Goal: Transaction & Acquisition: Purchase product/service

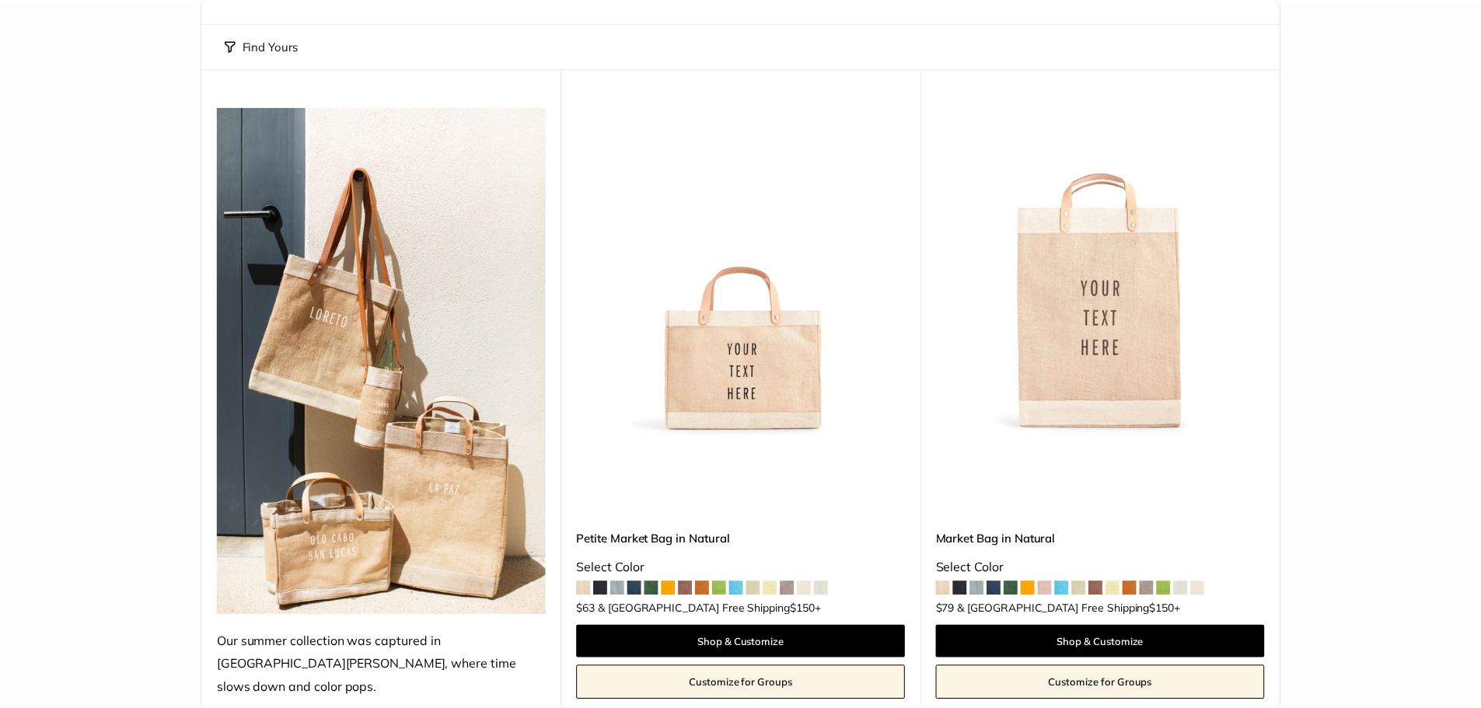
scroll to position [177, 0]
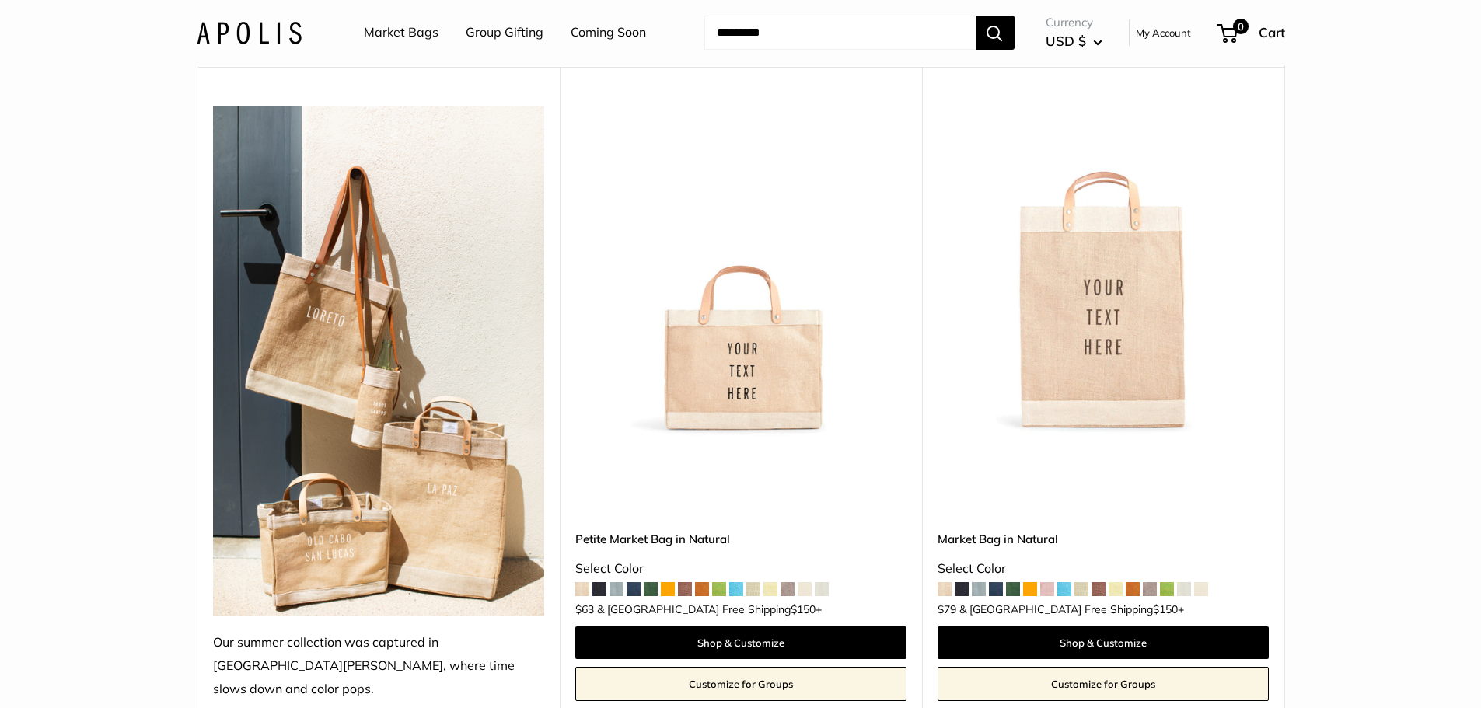
click at [0, 0] on img at bounding box center [0, 0] width 0 height 0
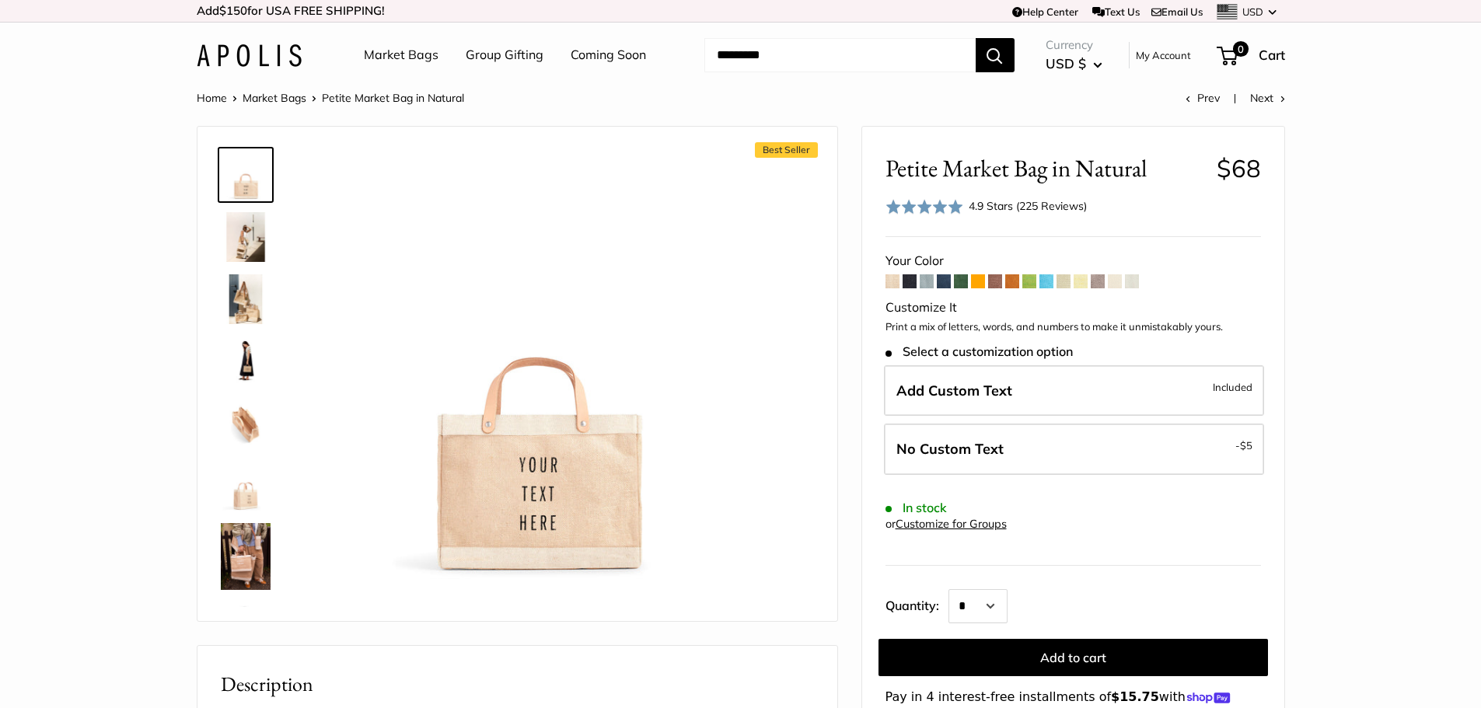
click at [963, 281] on span at bounding box center [961, 281] width 14 height 14
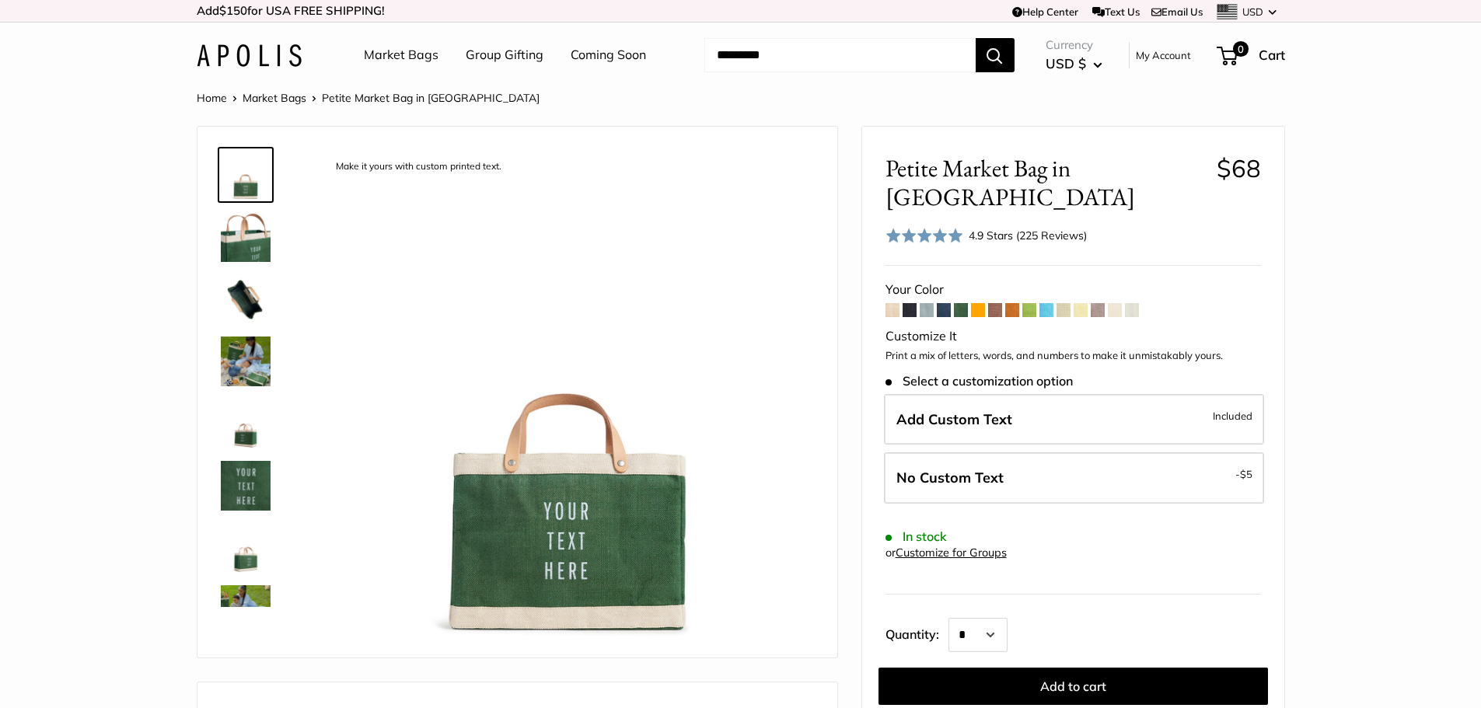
click at [1028, 303] on span at bounding box center [1029, 310] width 14 height 14
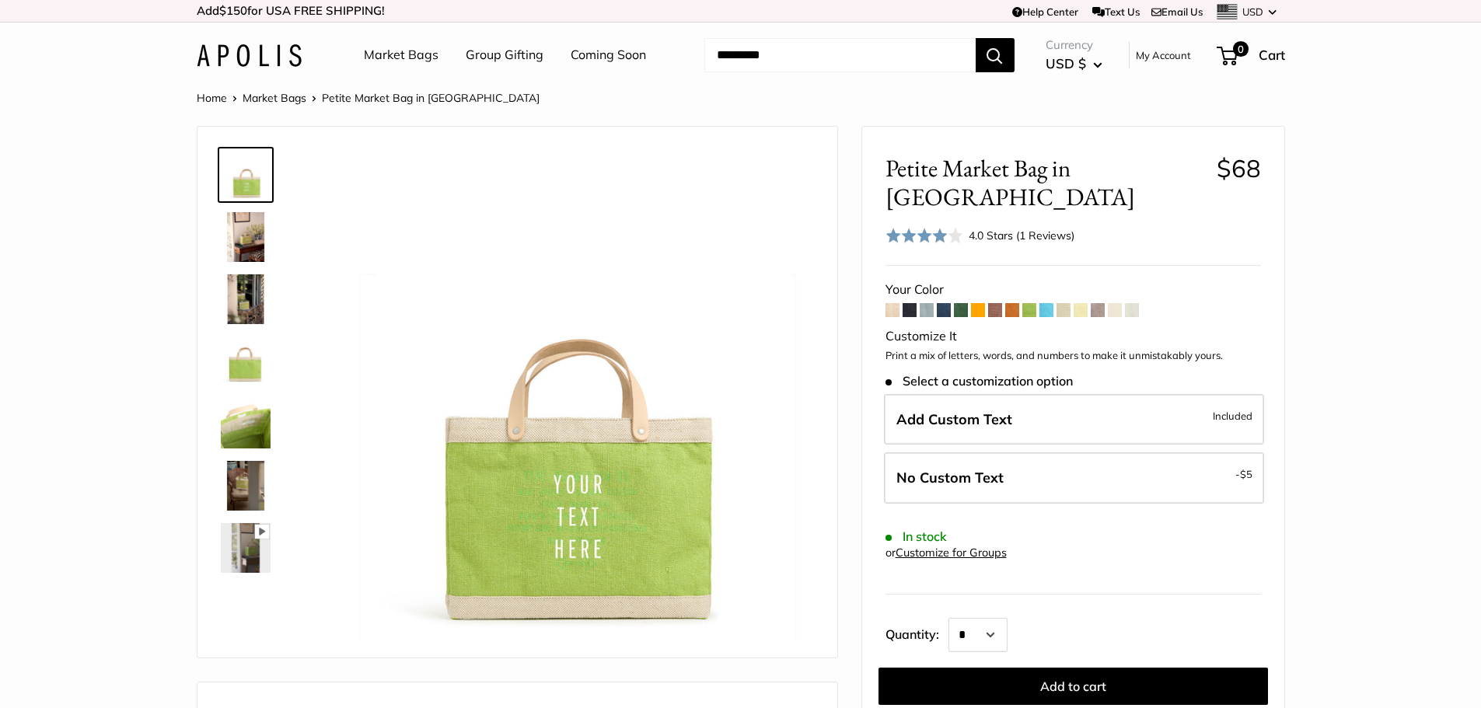
click at [1044, 303] on span at bounding box center [1046, 310] width 14 height 14
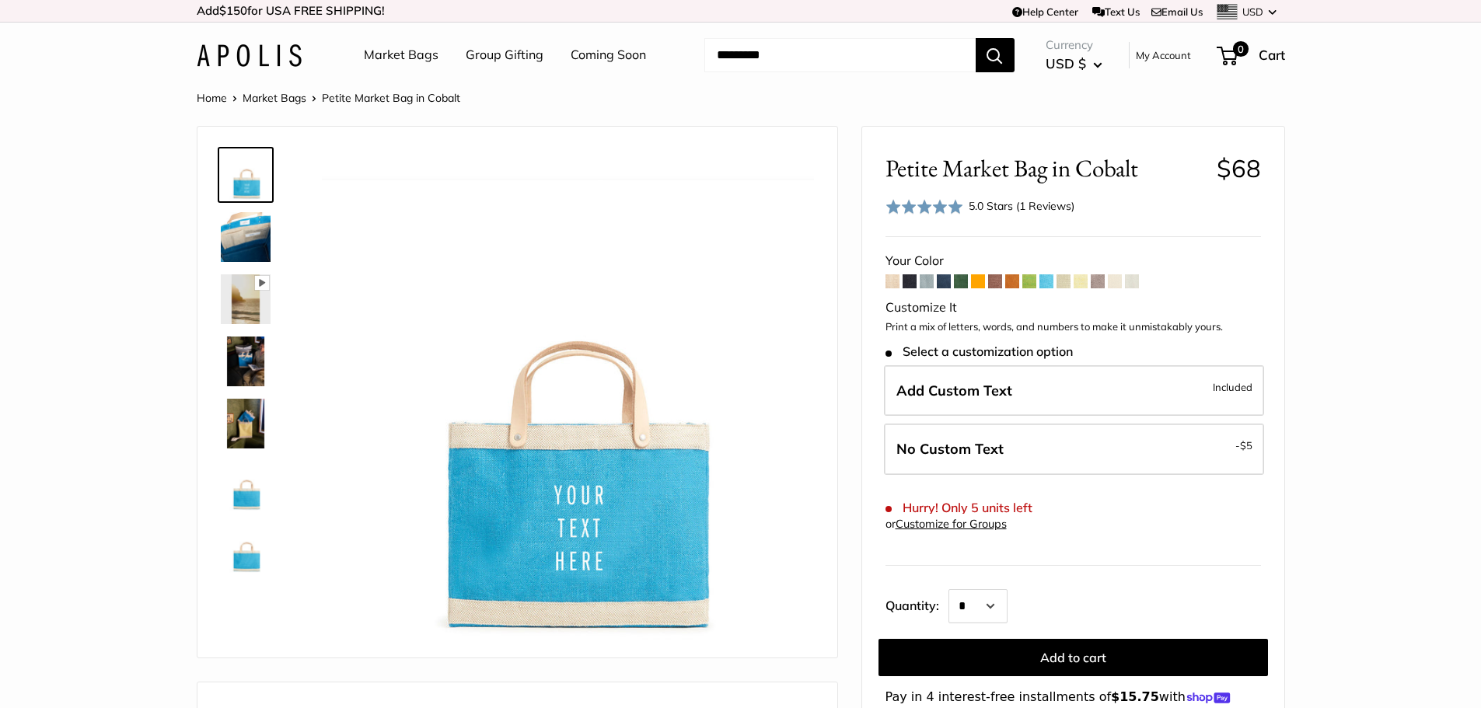
click at [1030, 281] on span at bounding box center [1029, 281] width 14 height 14
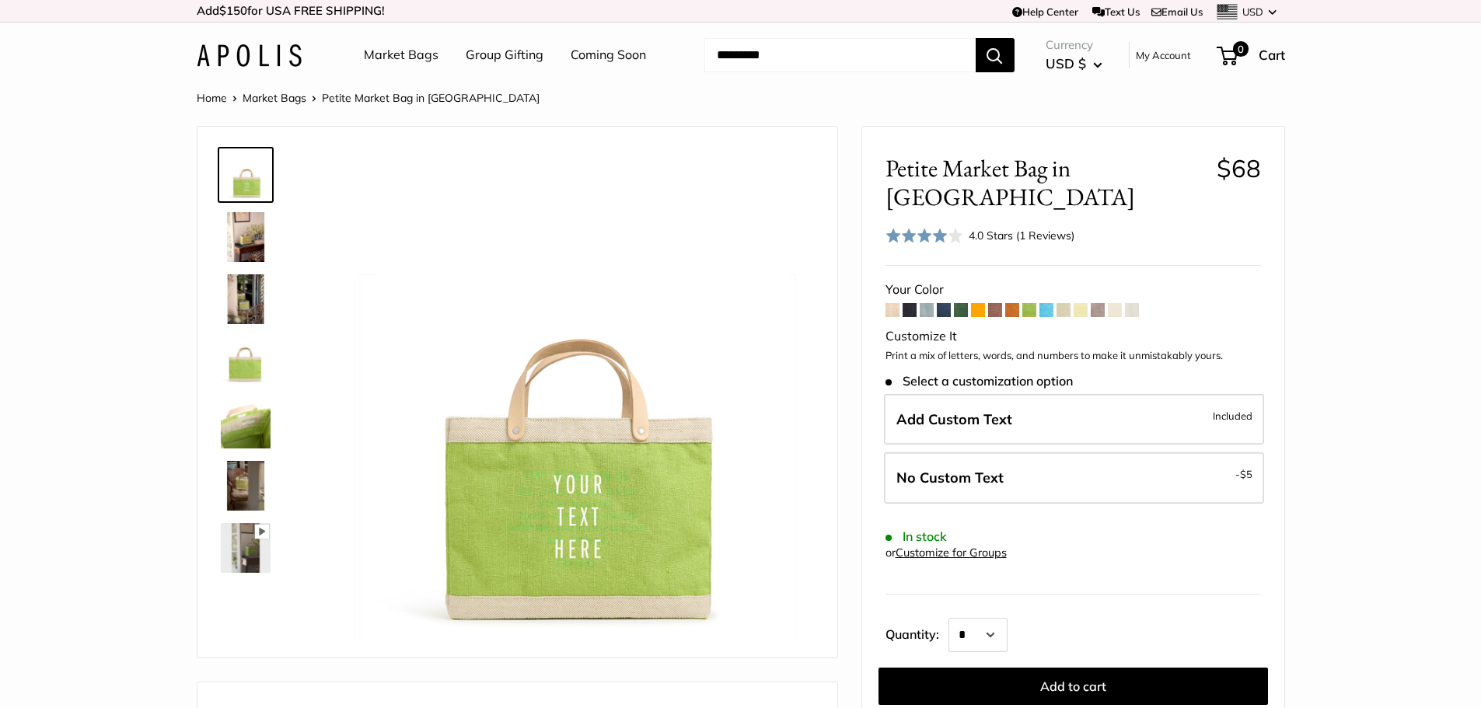
click at [245, 235] on img at bounding box center [246, 237] width 50 height 50
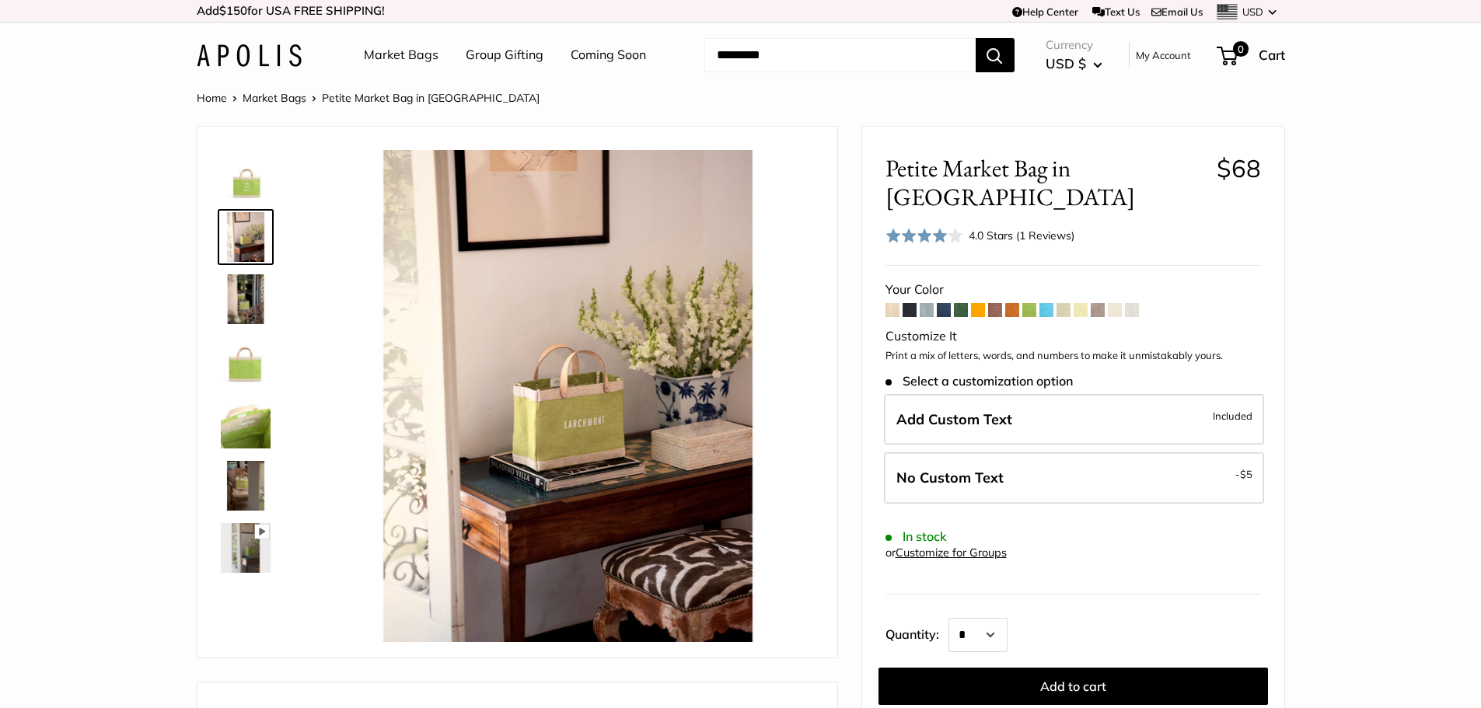
click at [249, 292] on img at bounding box center [246, 299] width 50 height 50
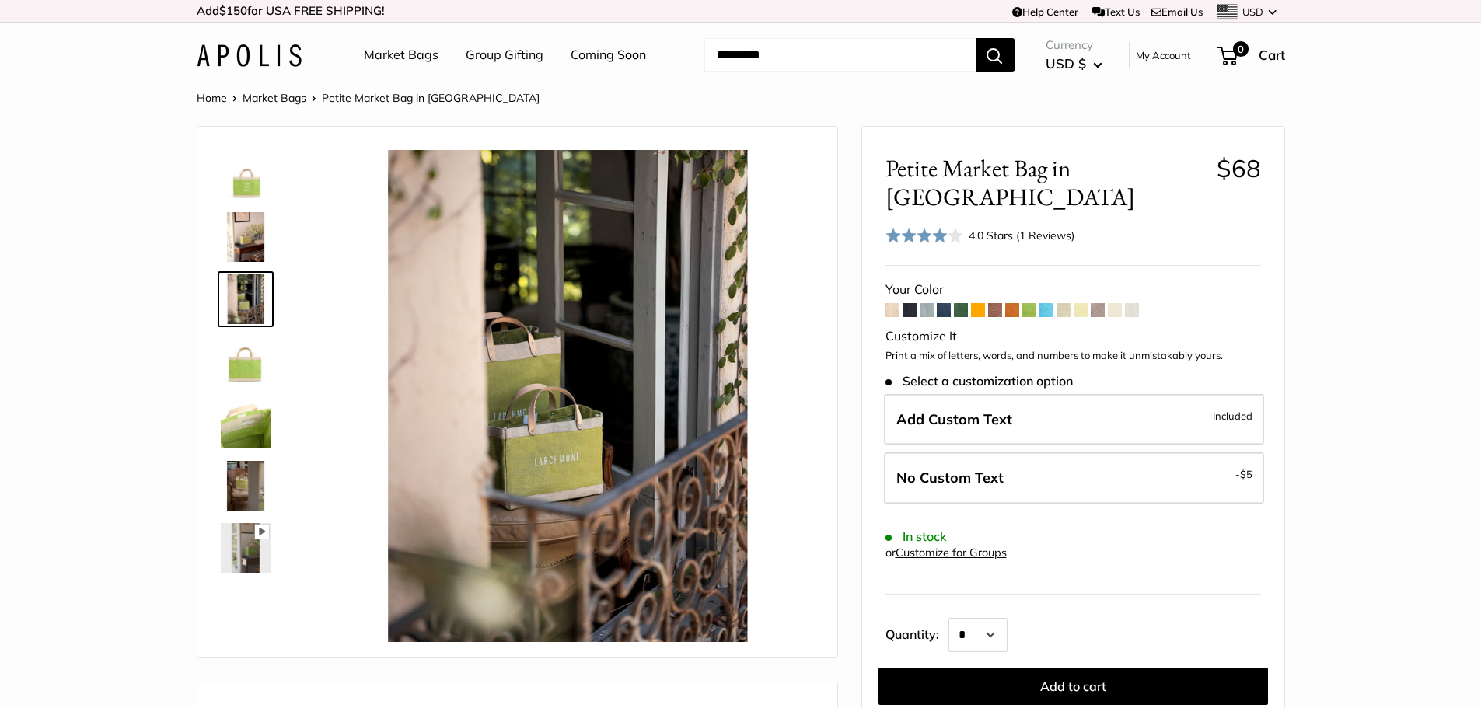
click at [246, 364] on img at bounding box center [246, 362] width 50 height 50
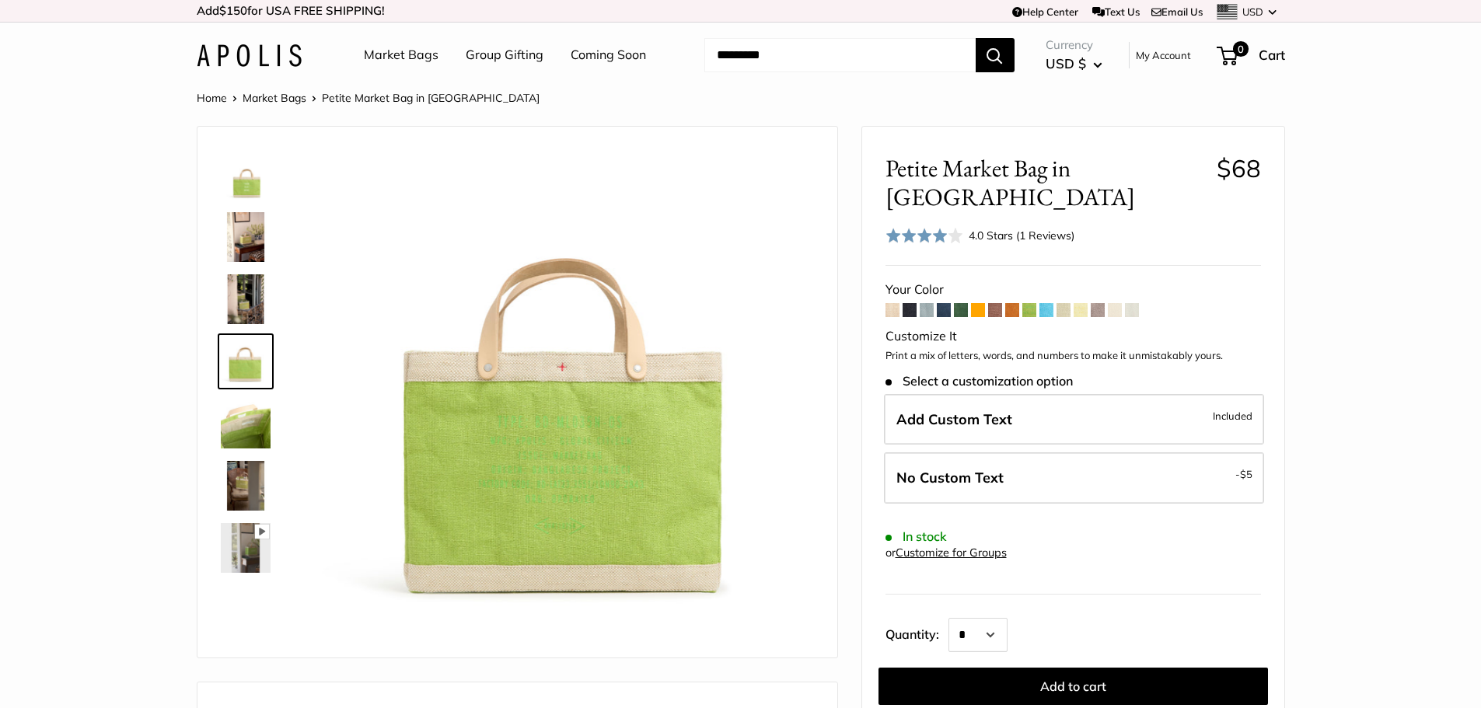
click at [251, 428] on img at bounding box center [246, 424] width 50 height 50
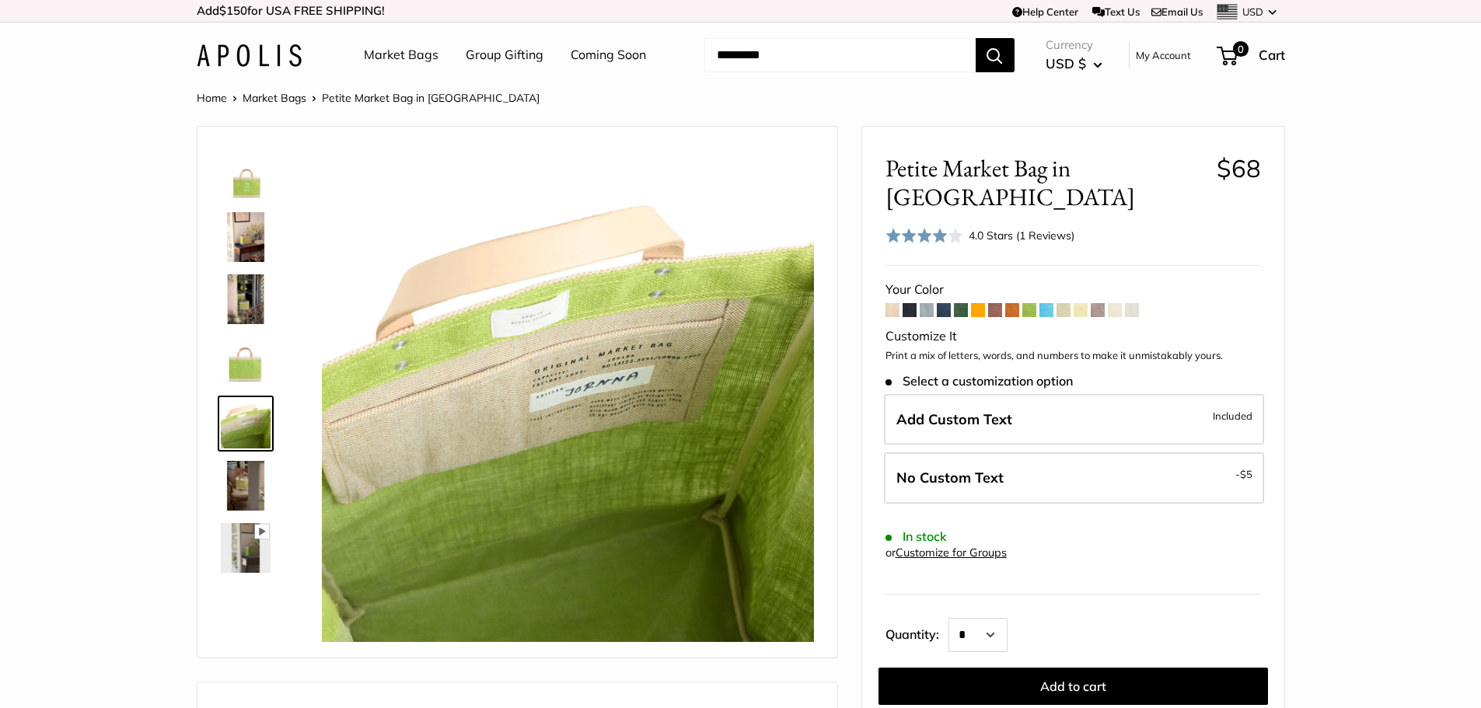
click at [246, 372] on img at bounding box center [246, 362] width 50 height 50
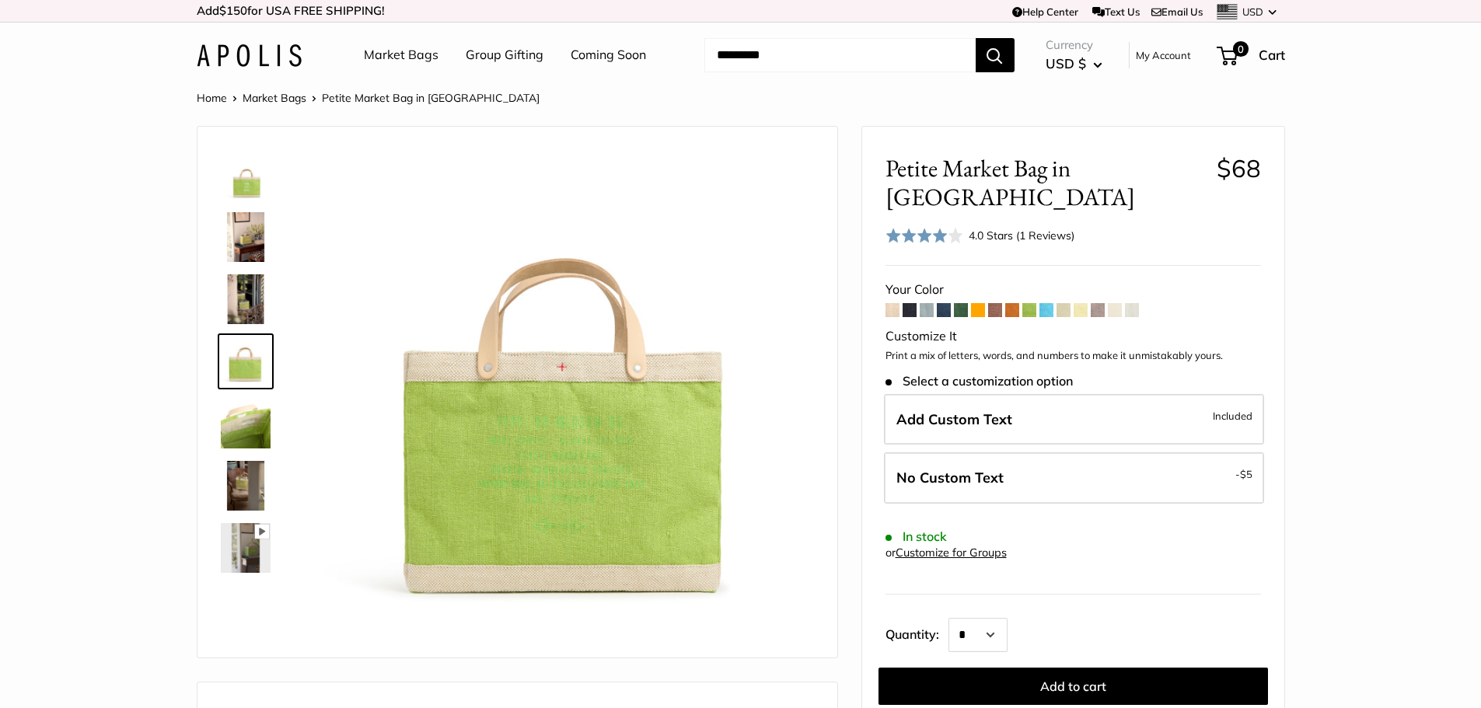
click at [961, 303] on span at bounding box center [961, 310] width 14 height 14
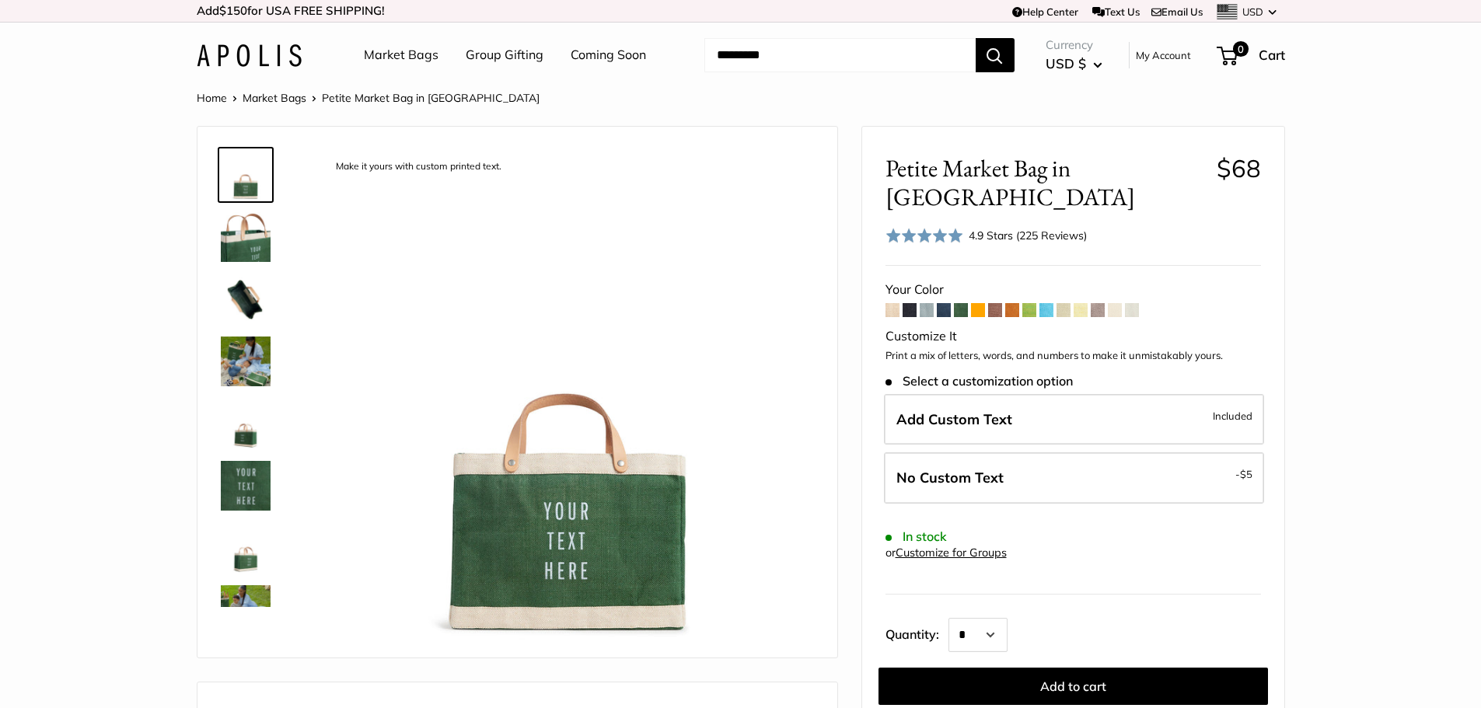
click at [237, 433] on img at bounding box center [246, 424] width 50 height 50
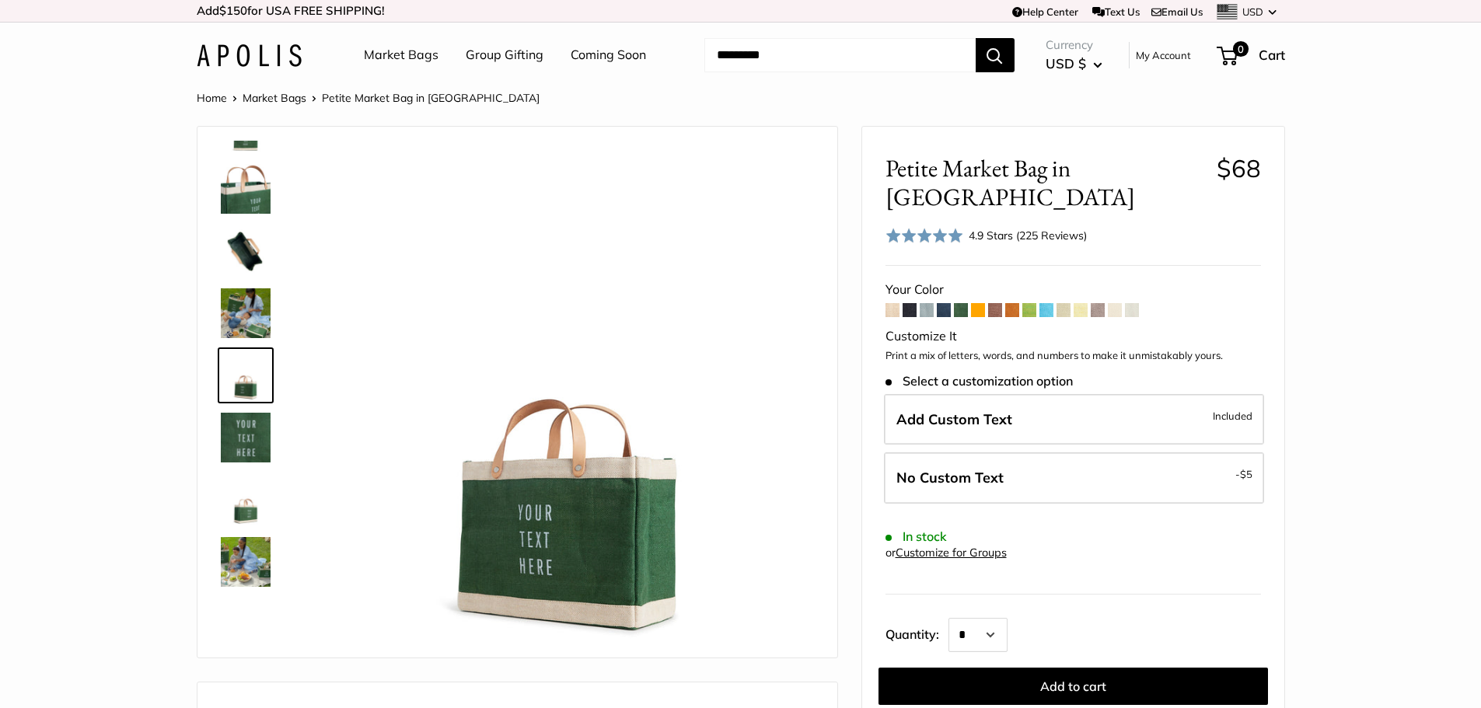
click at [247, 510] on img at bounding box center [246, 500] width 50 height 50
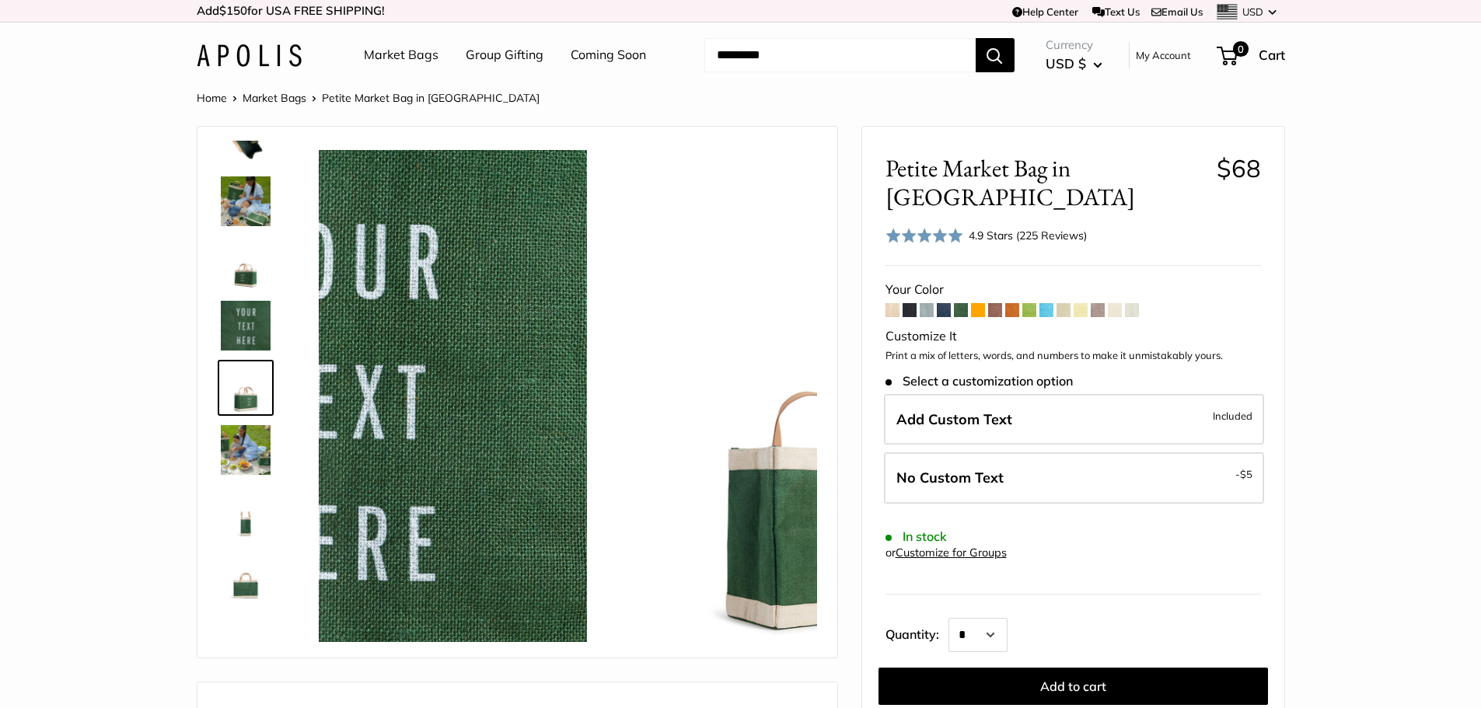
scroll to position [173, 0]
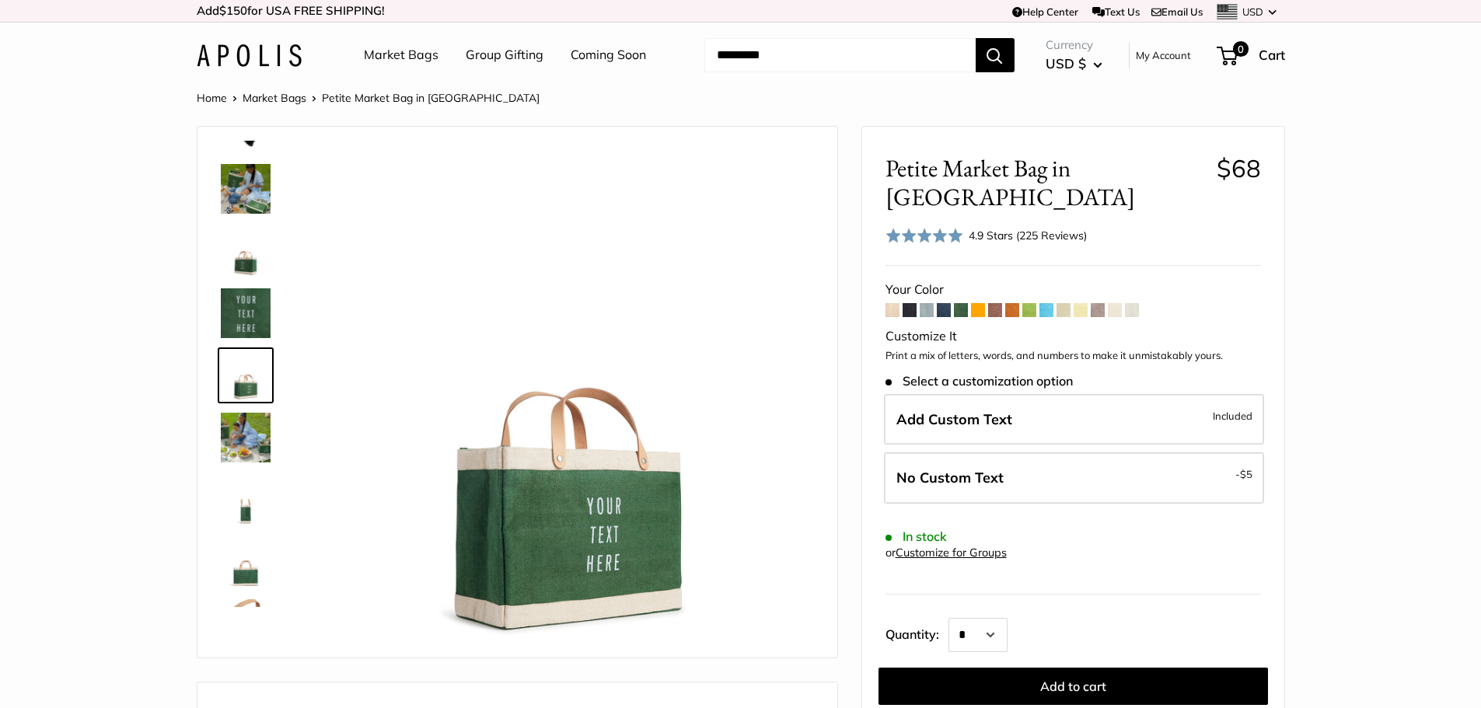
click at [246, 570] on img at bounding box center [246, 562] width 50 height 50
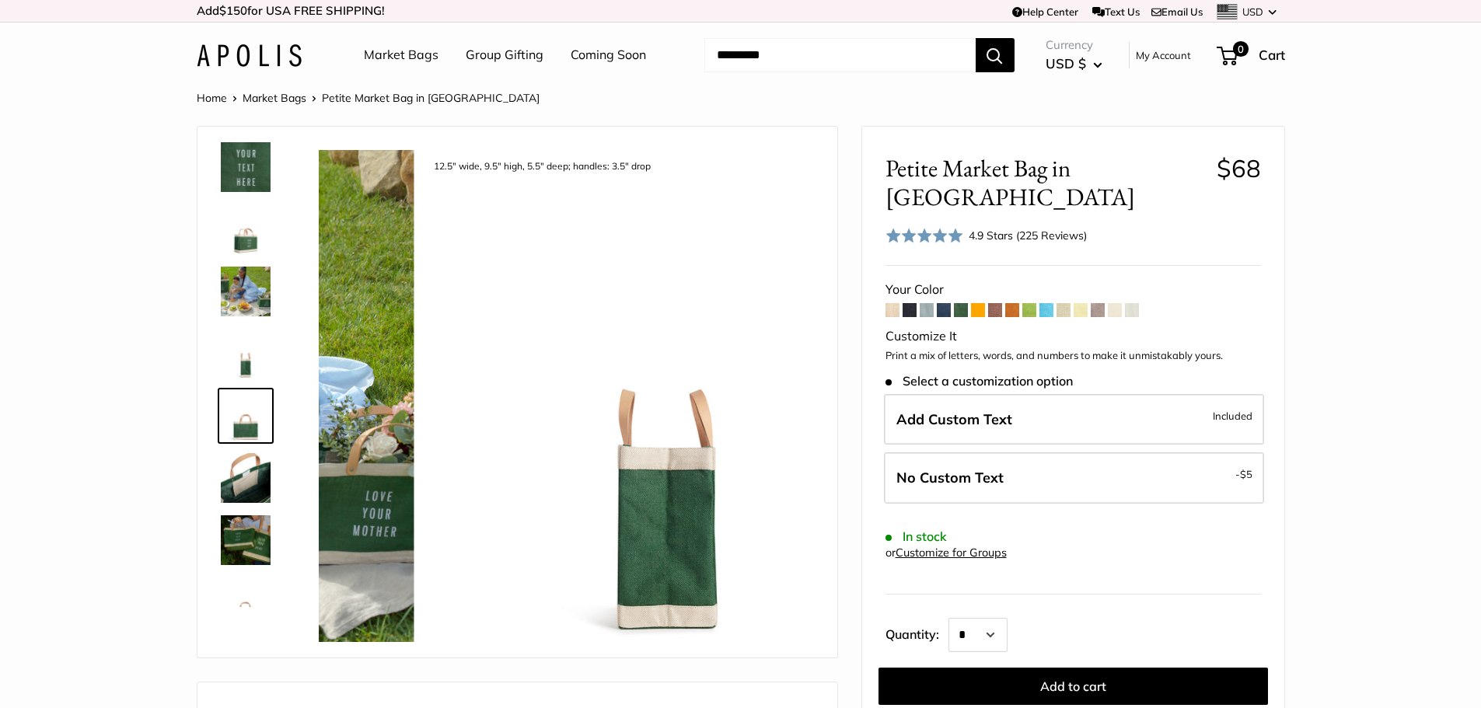
scroll to position [348, 0]
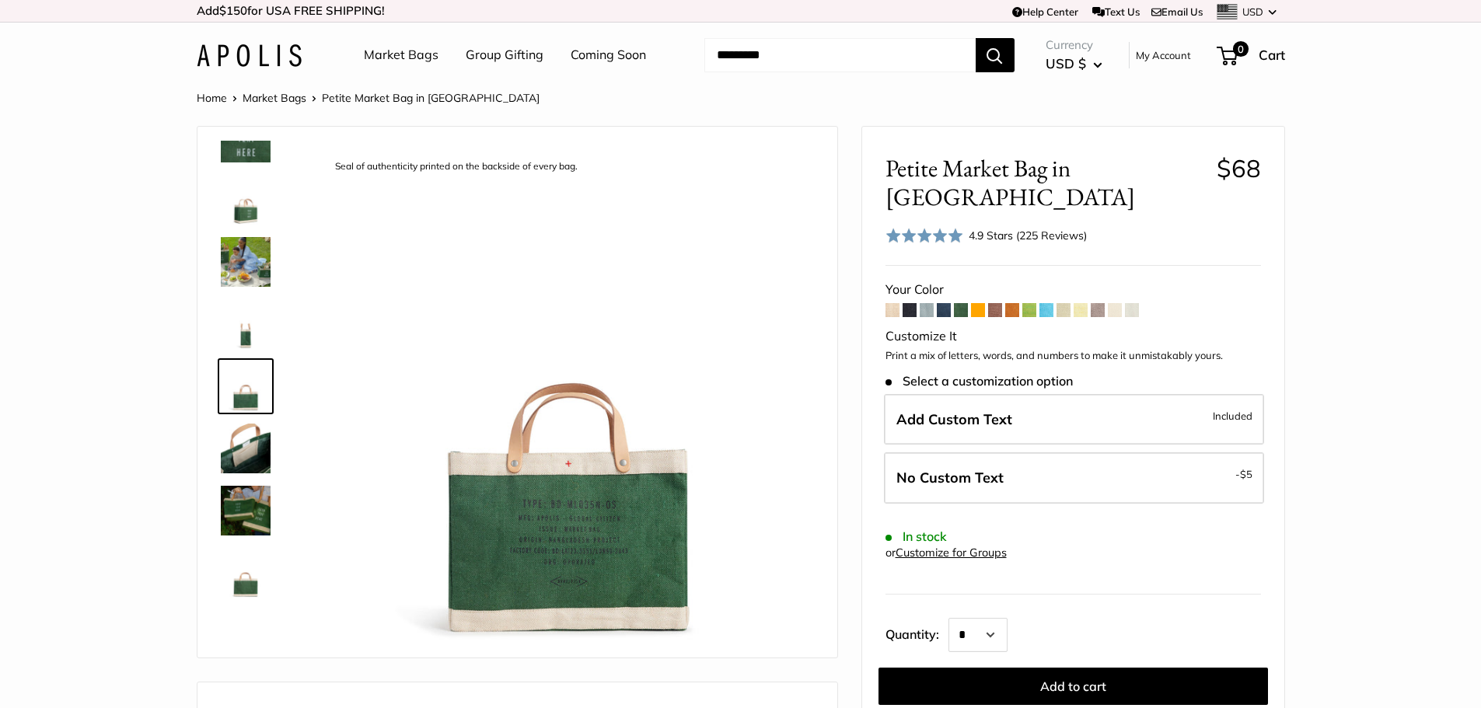
click at [1032, 303] on span at bounding box center [1029, 310] width 14 height 14
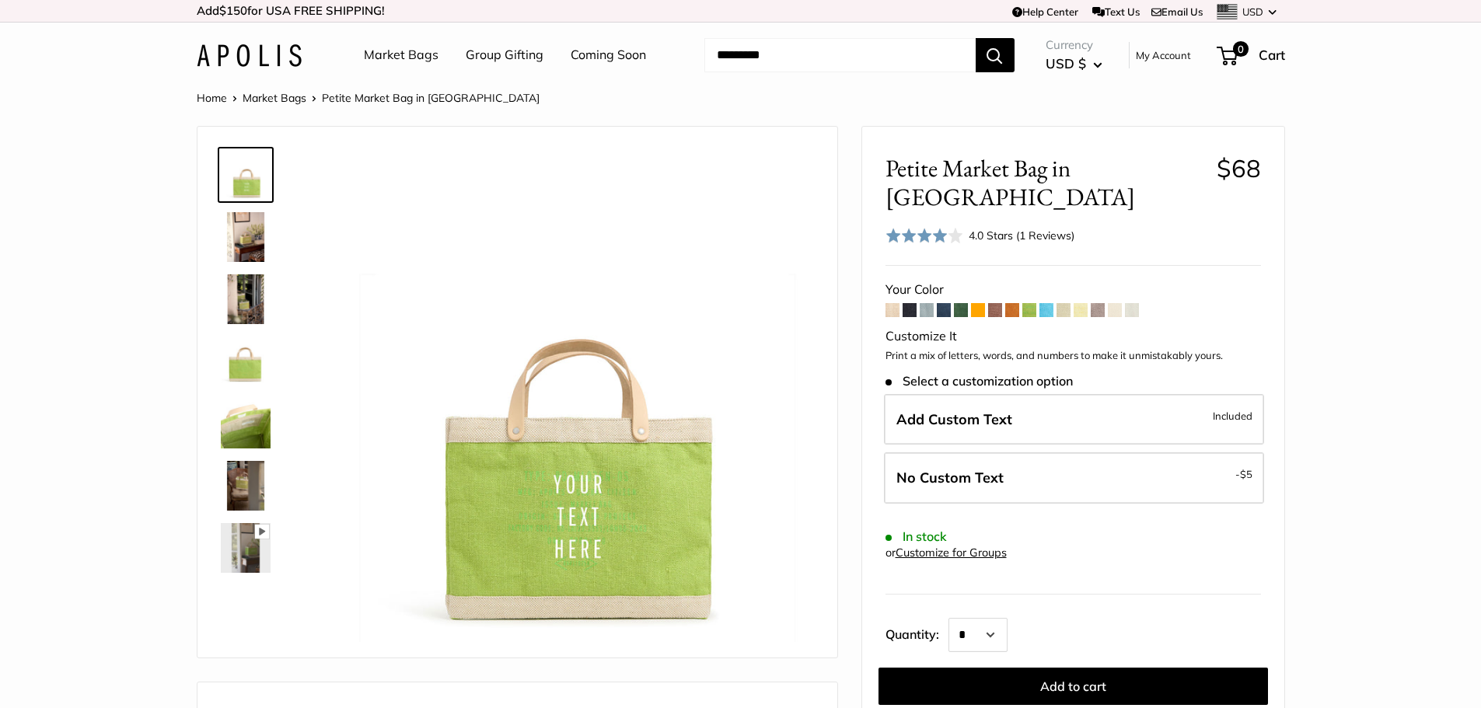
click at [240, 178] on img at bounding box center [246, 175] width 50 height 50
click at [247, 246] on img at bounding box center [246, 237] width 50 height 50
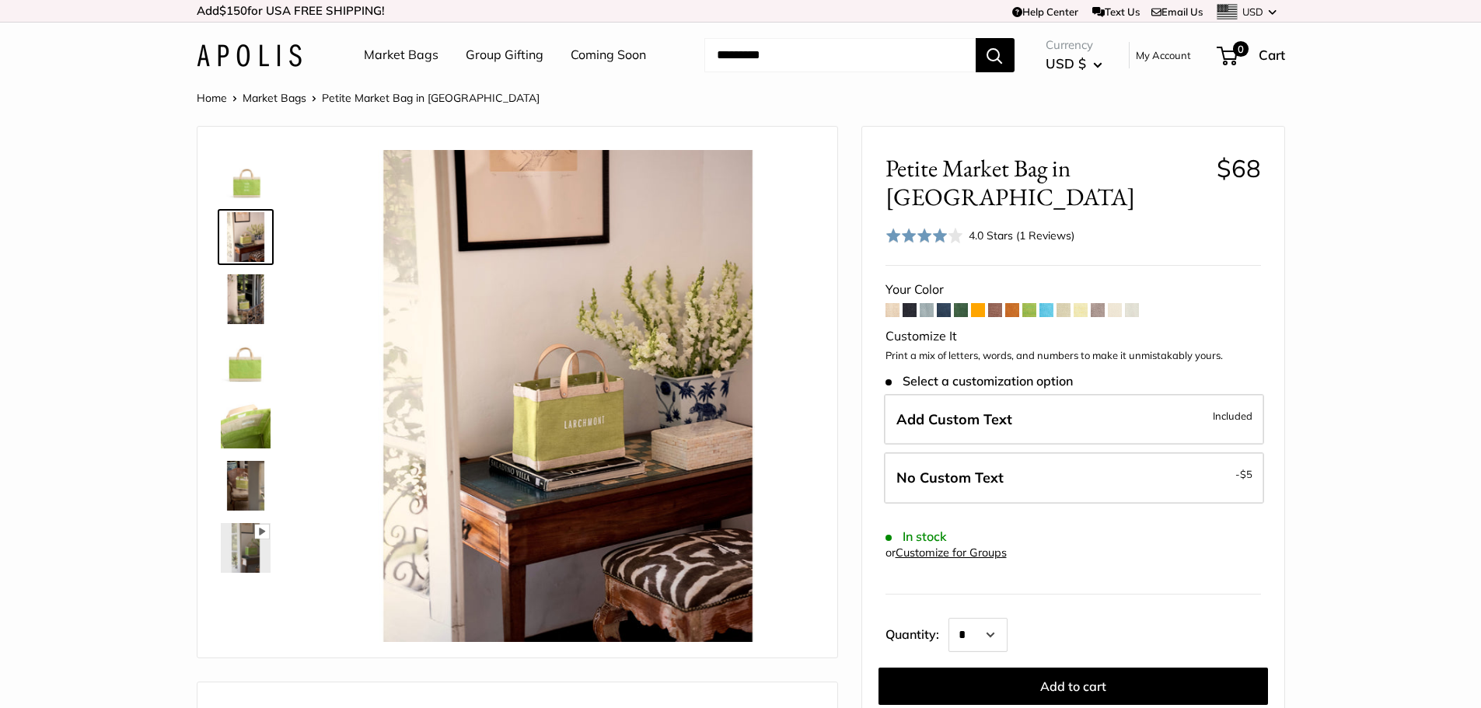
click at [248, 297] on img at bounding box center [246, 299] width 50 height 50
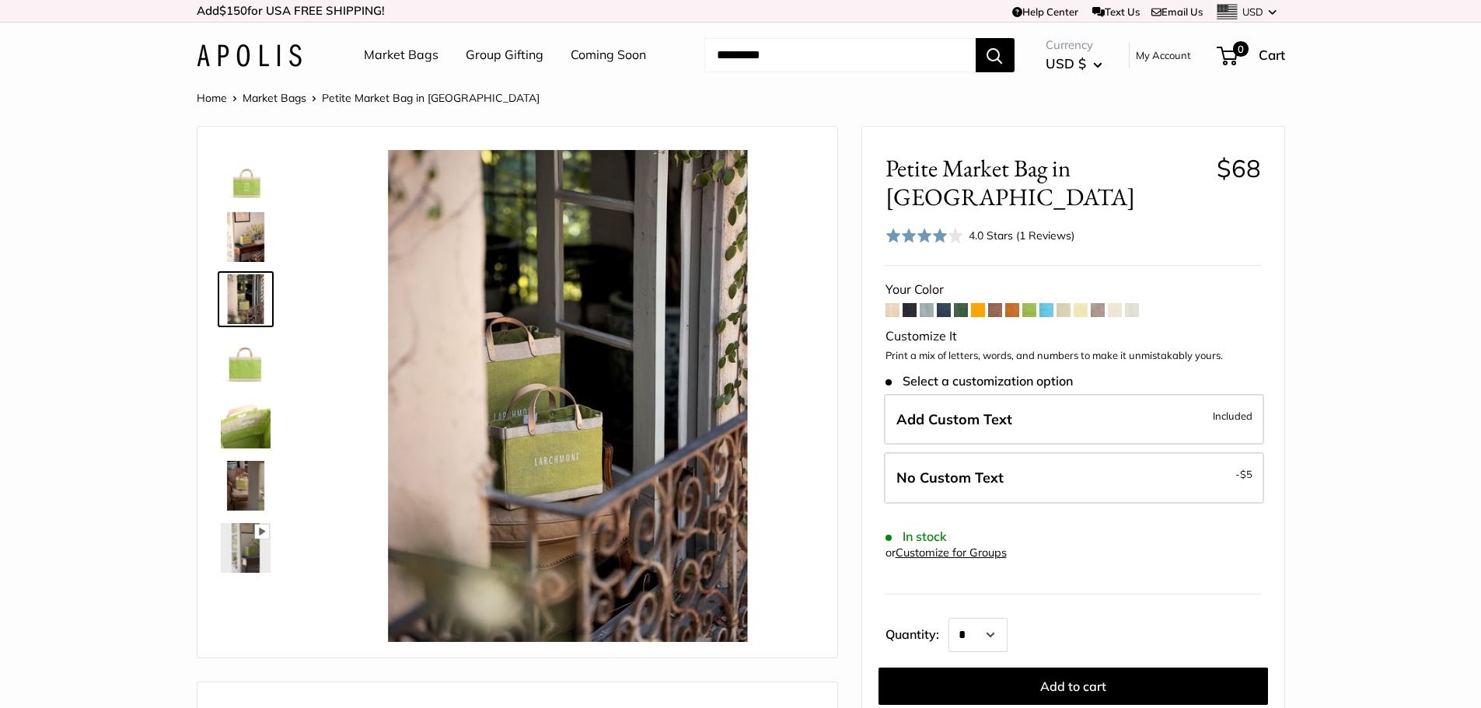
click at [245, 364] on img at bounding box center [246, 362] width 50 height 50
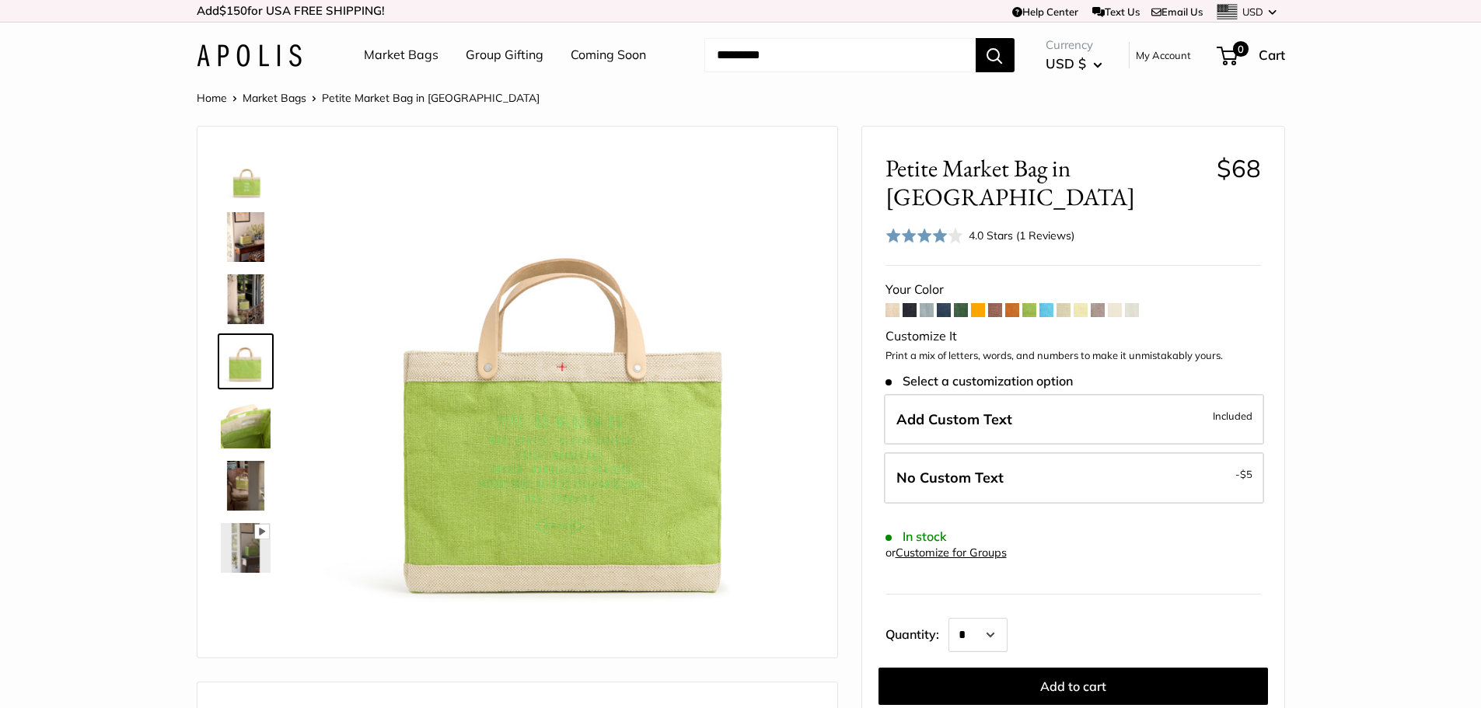
click at [244, 417] on img at bounding box center [246, 424] width 50 height 50
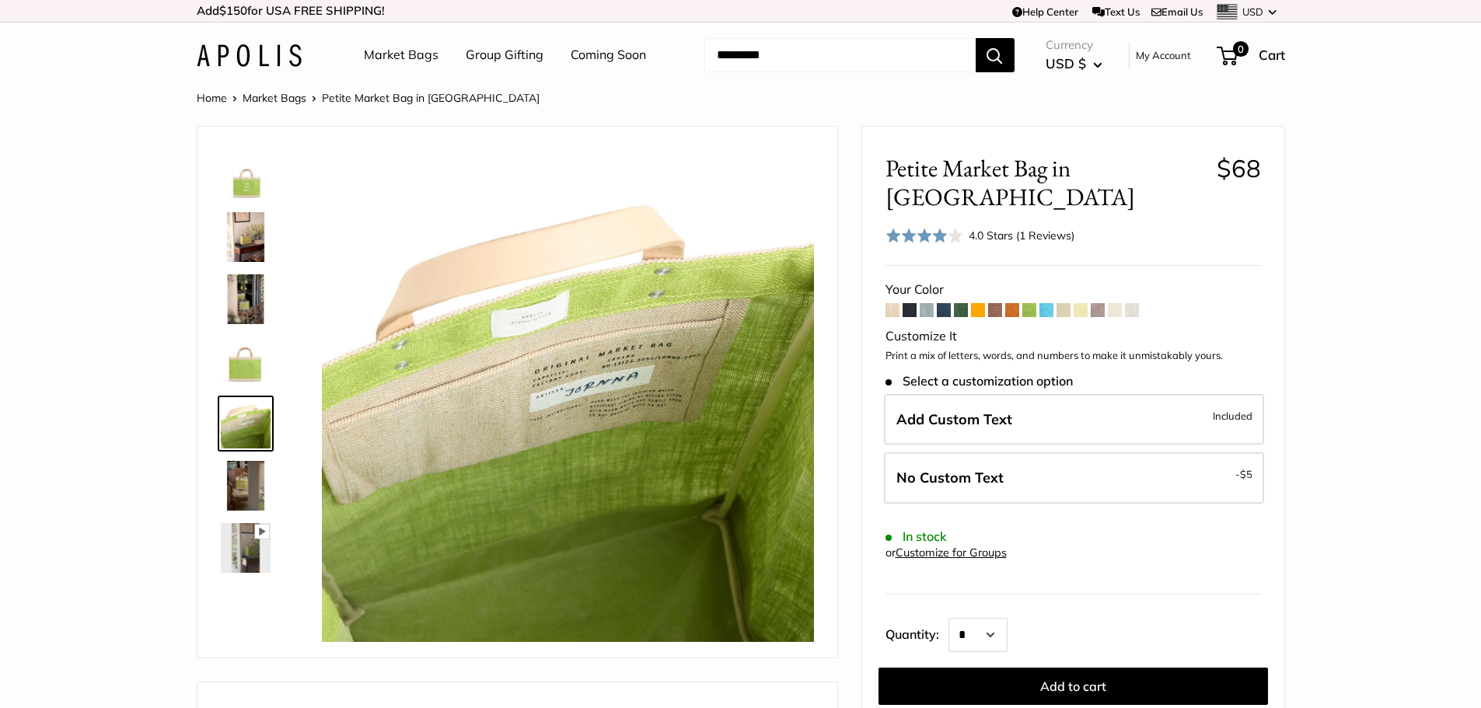
click at [246, 489] on img at bounding box center [246, 486] width 50 height 50
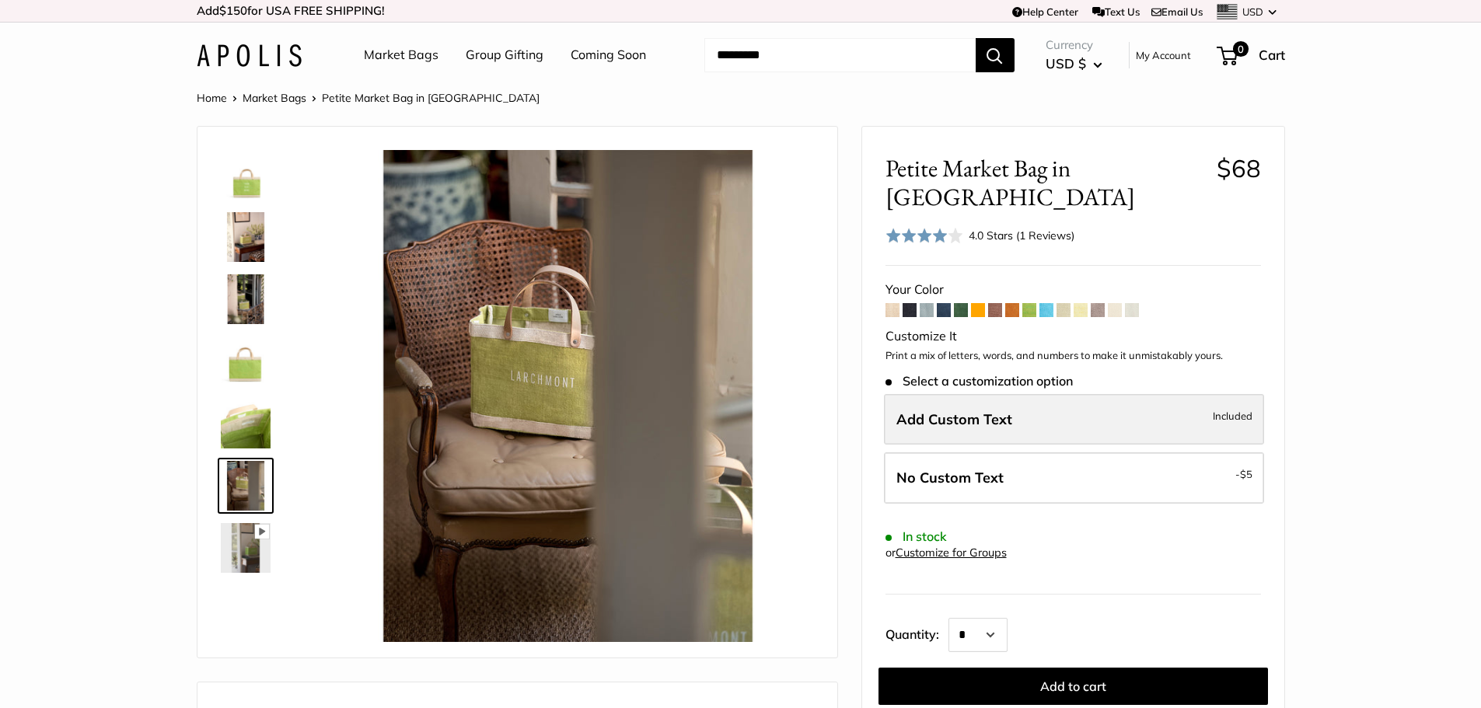
click at [1235, 407] on span "Included" at bounding box center [1233, 416] width 40 height 19
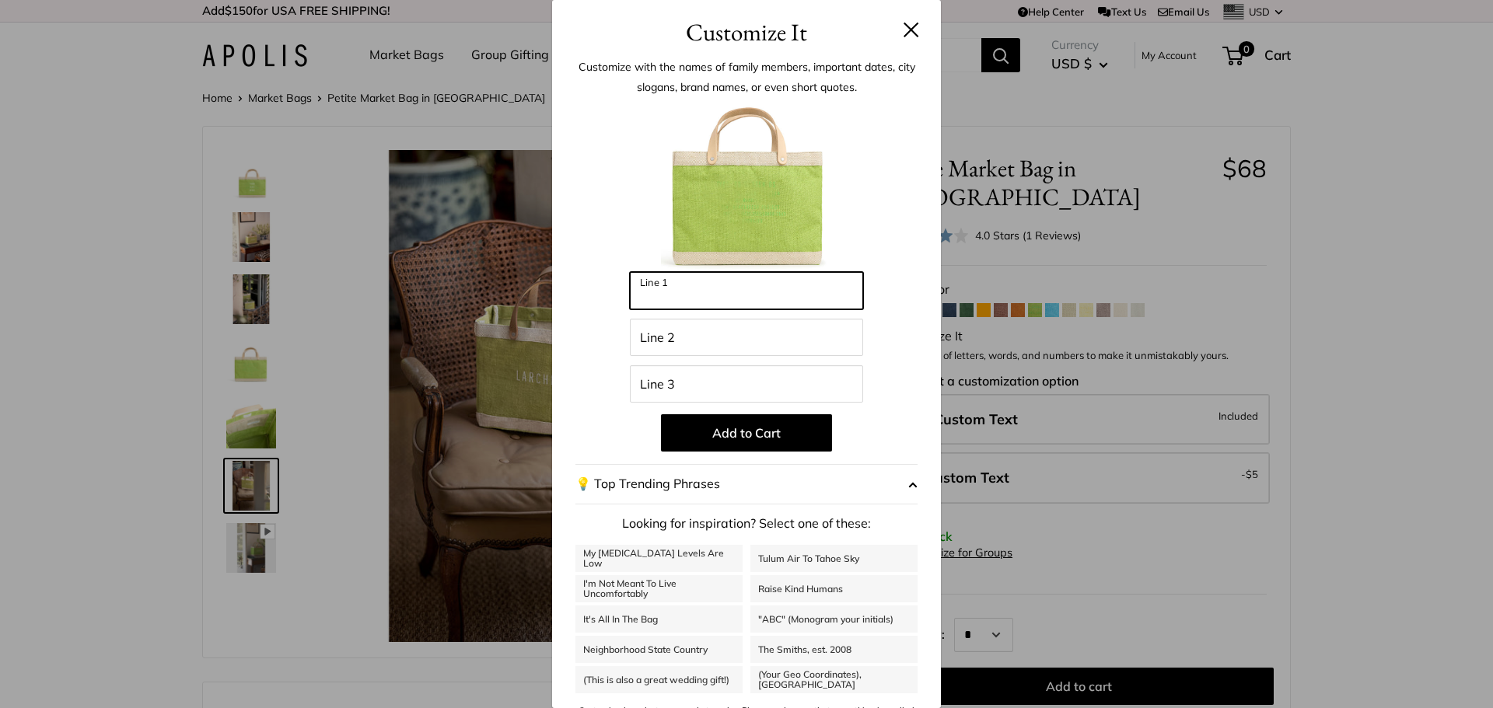
click at [718, 290] on input "Line 1" at bounding box center [746, 290] width 233 height 37
type input "********"
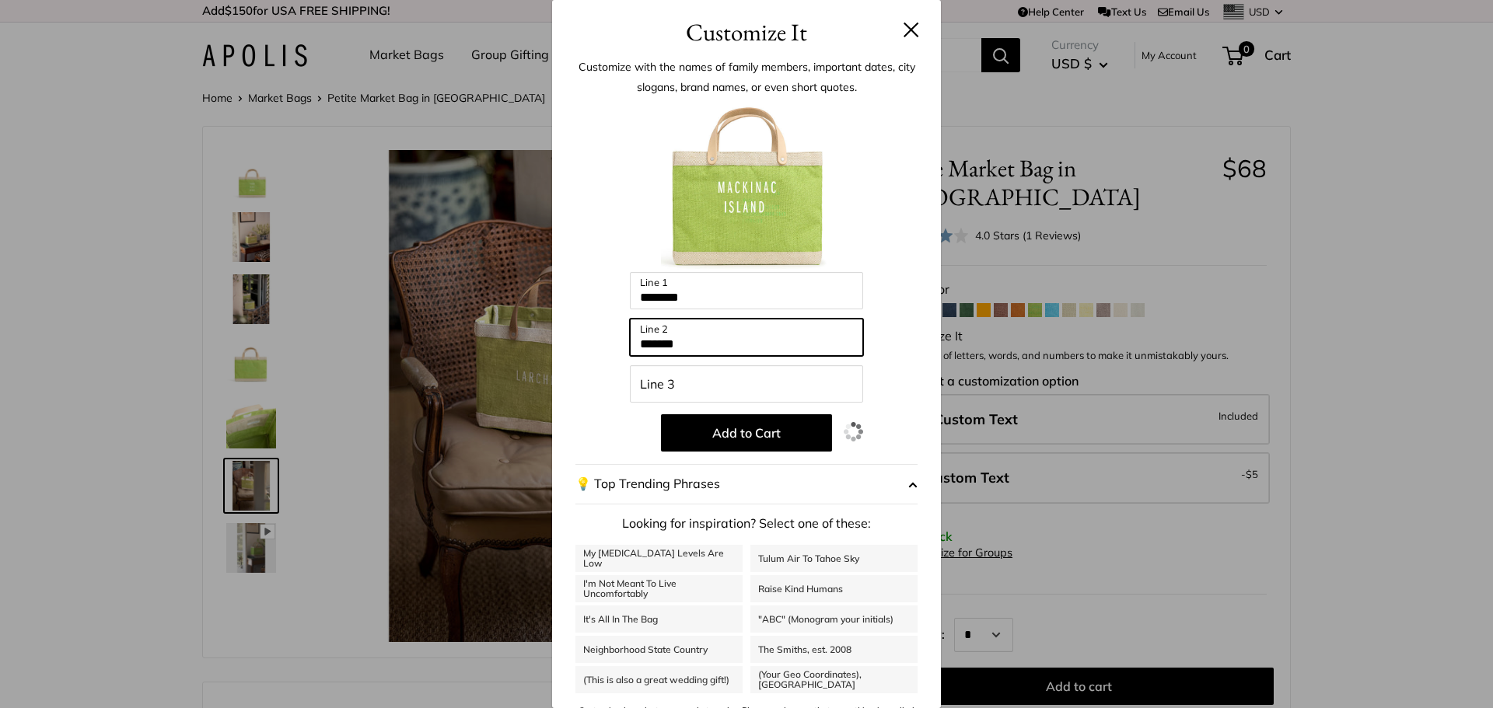
type input "******"
click at [903, 23] on button at bounding box center [911, 30] width 16 height 16
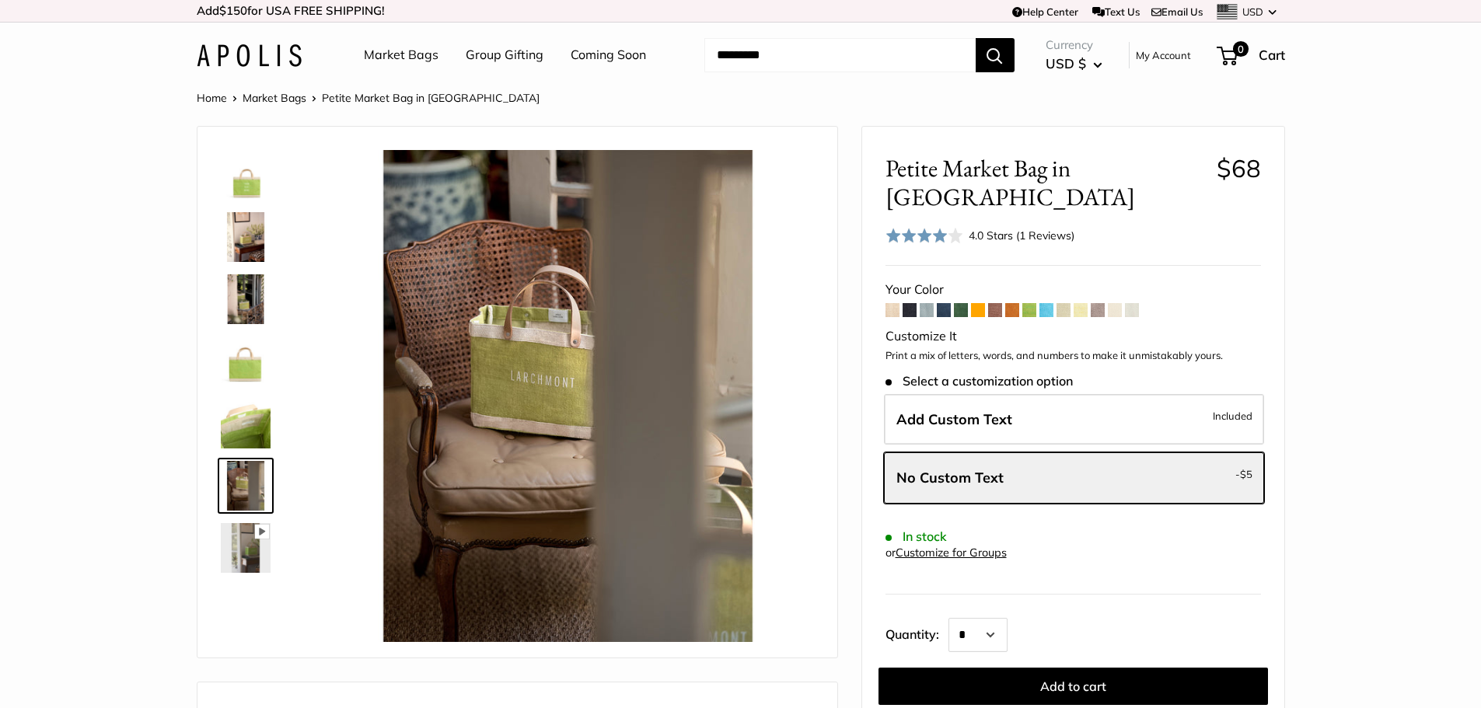
click at [962, 303] on span at bounding box center [961, 310] width 14 height 14
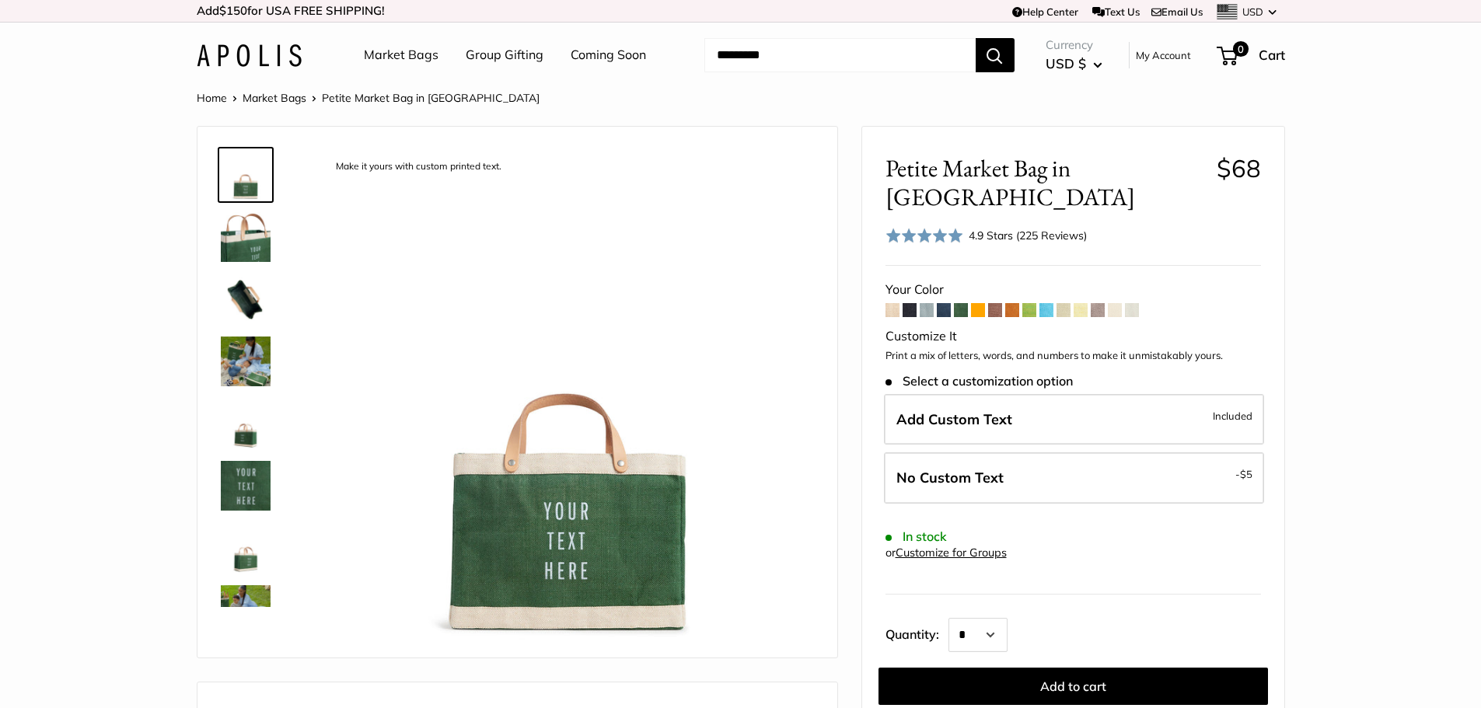
click at [894, 303] on span at bounding box center [893, 310] width 14 height 14
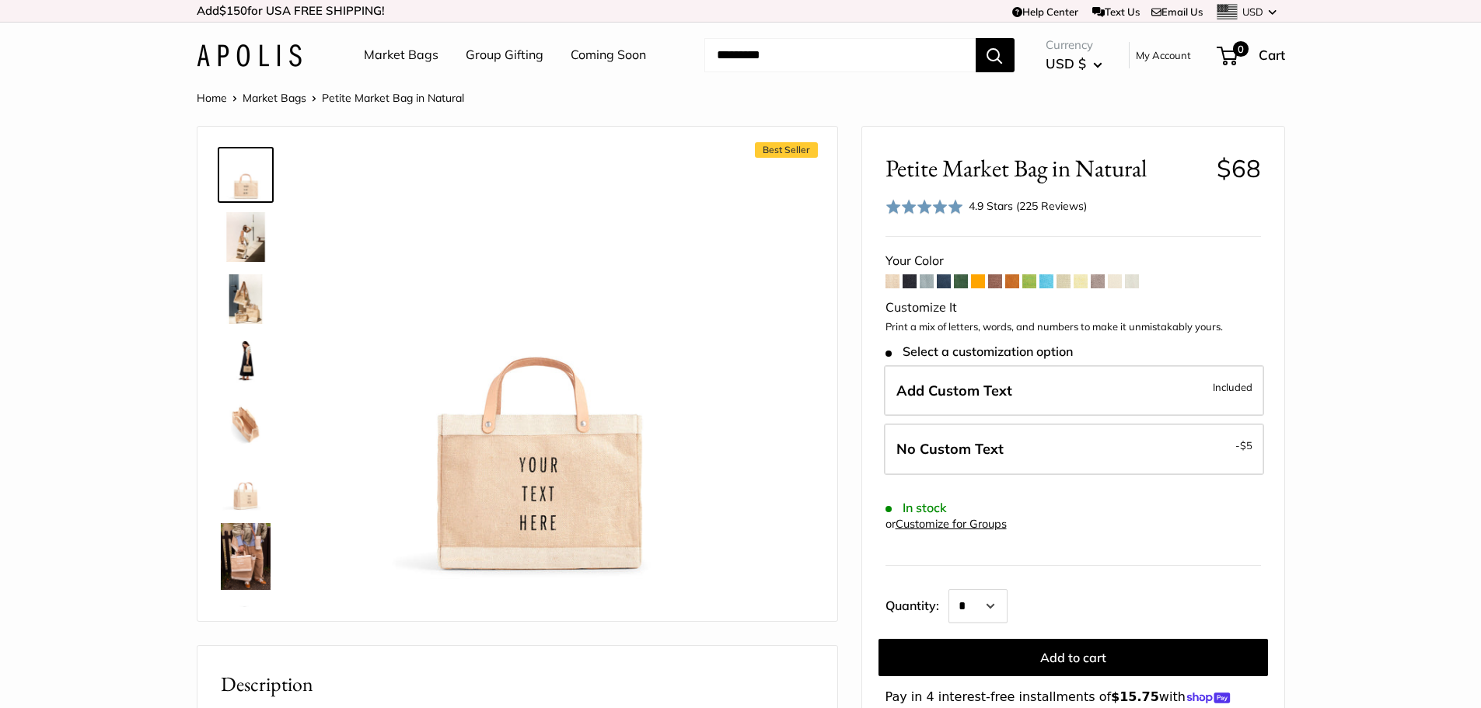
click at [907, 281] on span at bounding box center [910, 281] width 14 height 14
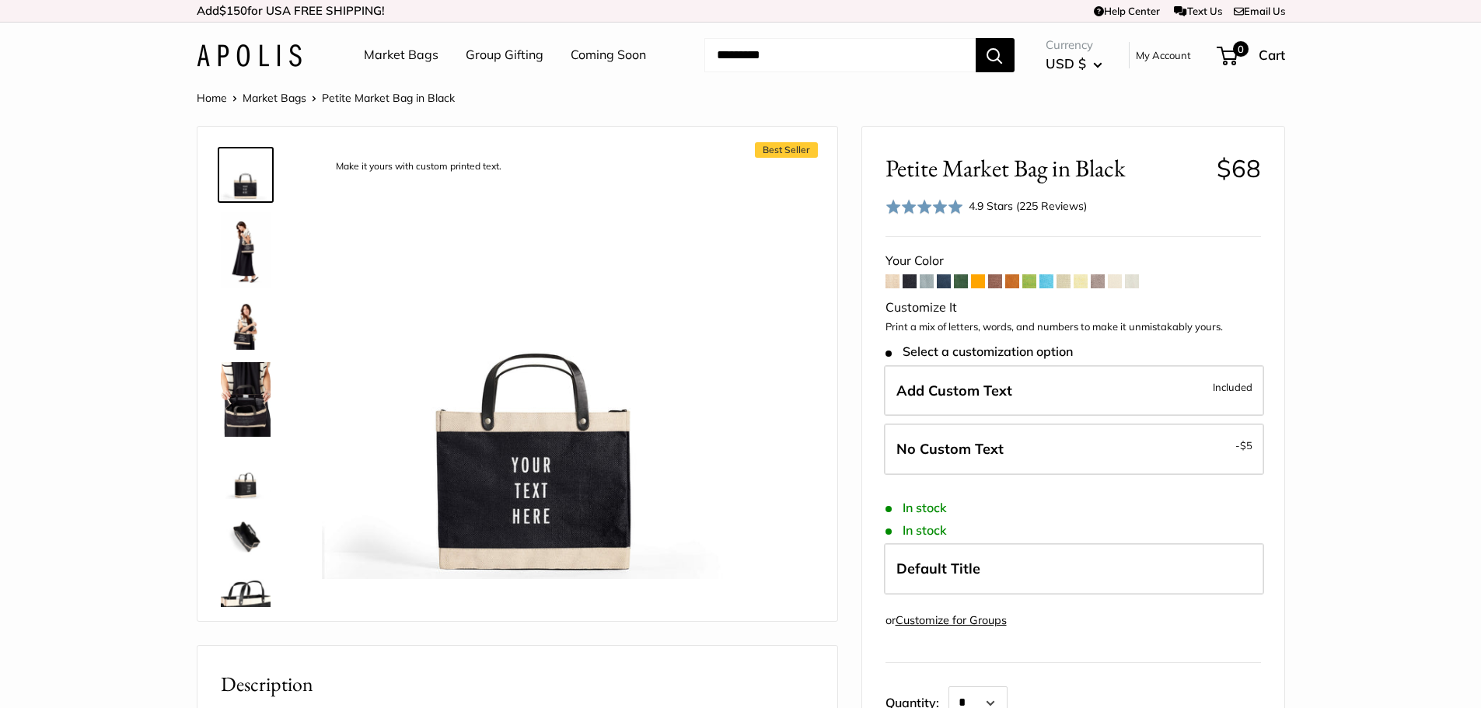
click at [924, 283] on span at bounding box center [927, 281] width 14 height 14
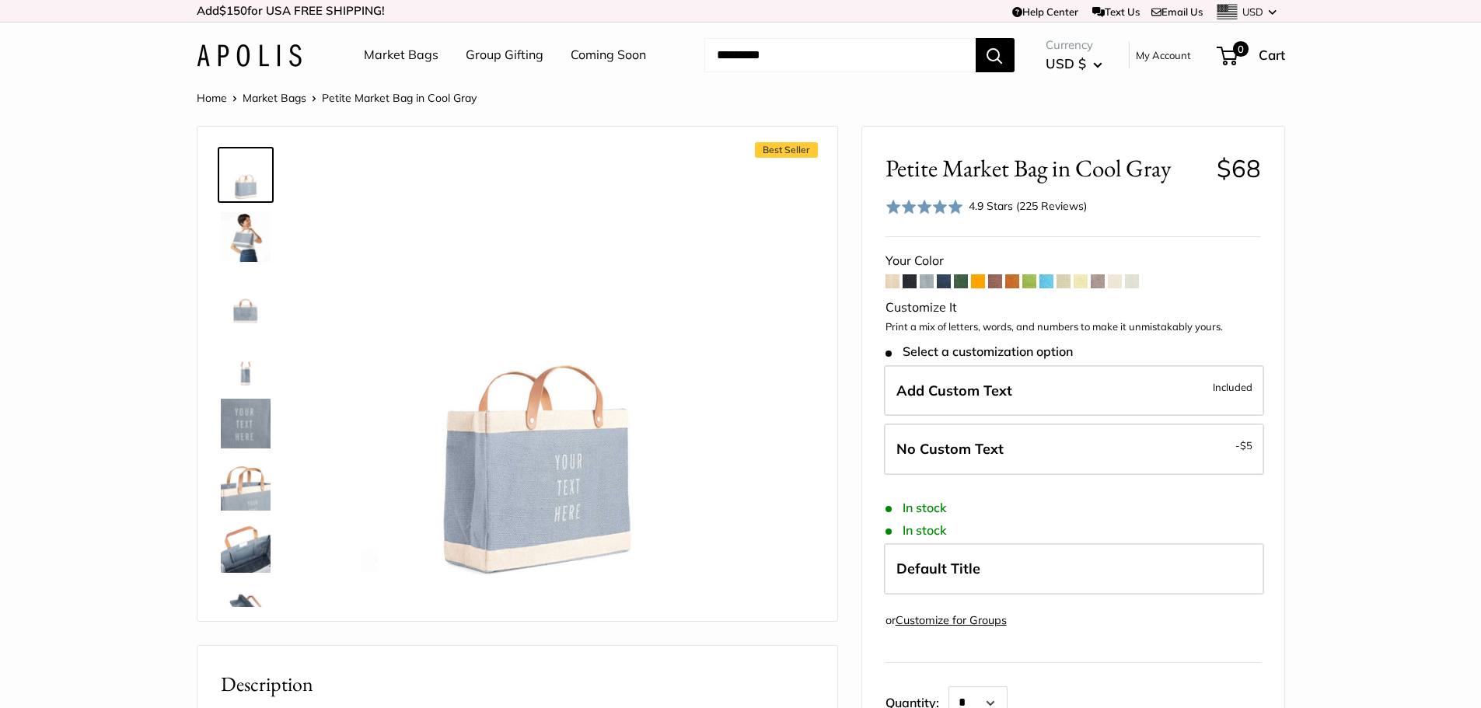
click at [1077, 284] on span at bounding box center [1081, 281] width 14 height 14
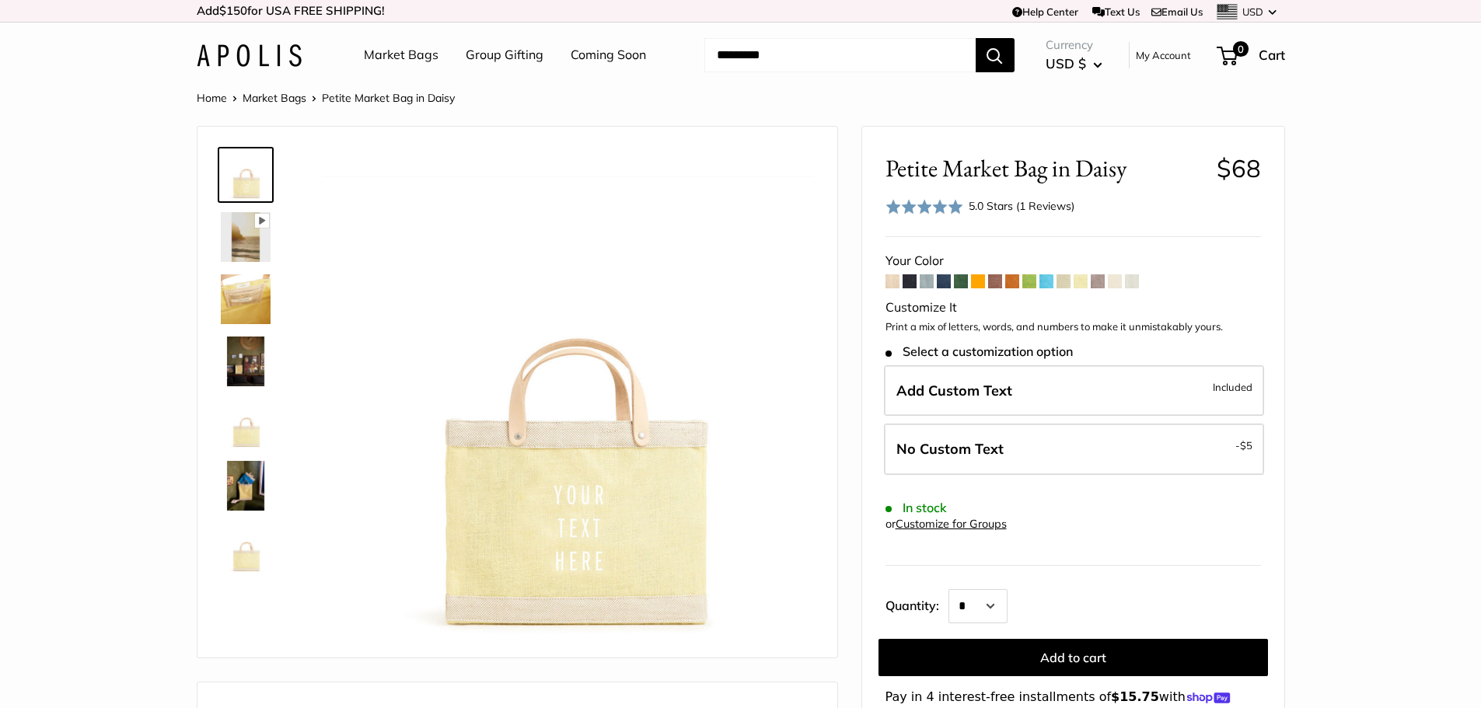
click at [1115, 285] on span at bounding box center [1115, 281] width 14 height 14
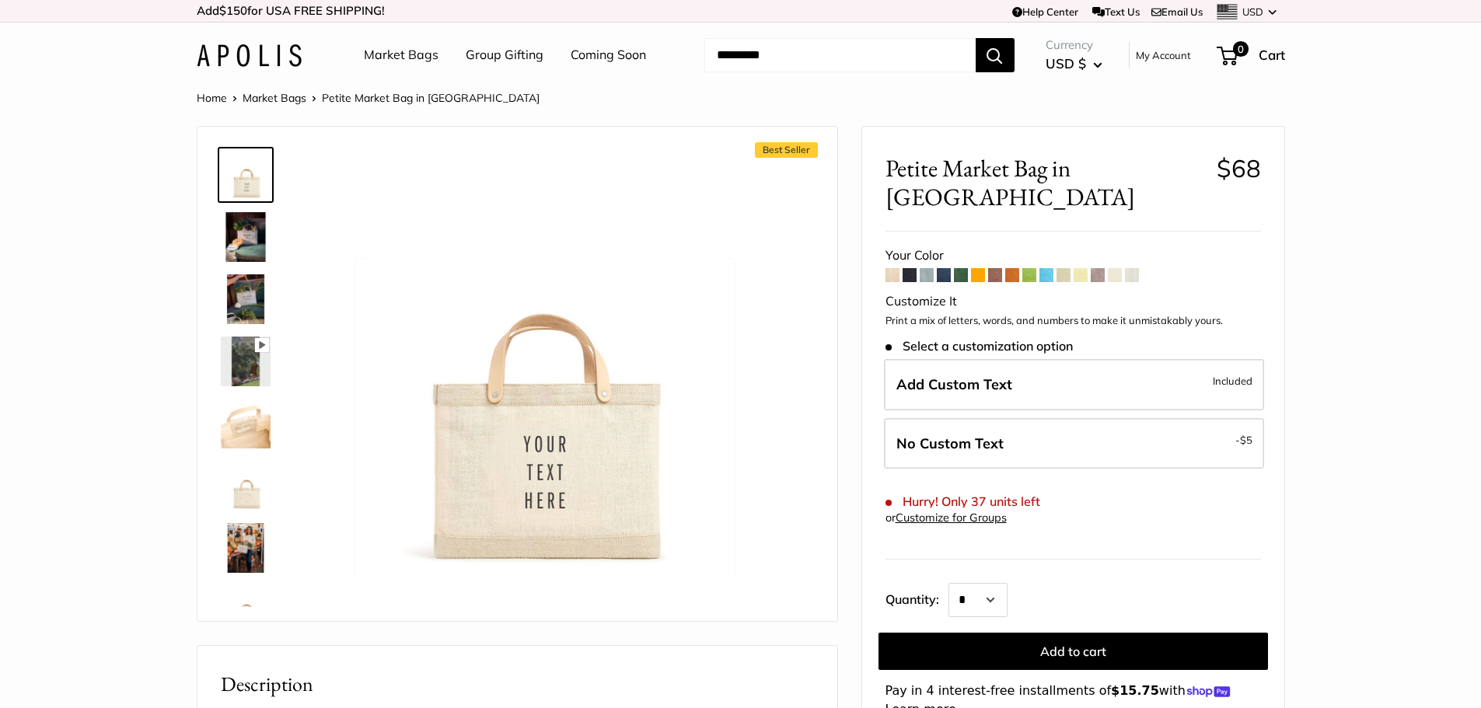
click at [893, 268] on span at bounding box center [893, 275] width 14 height 14
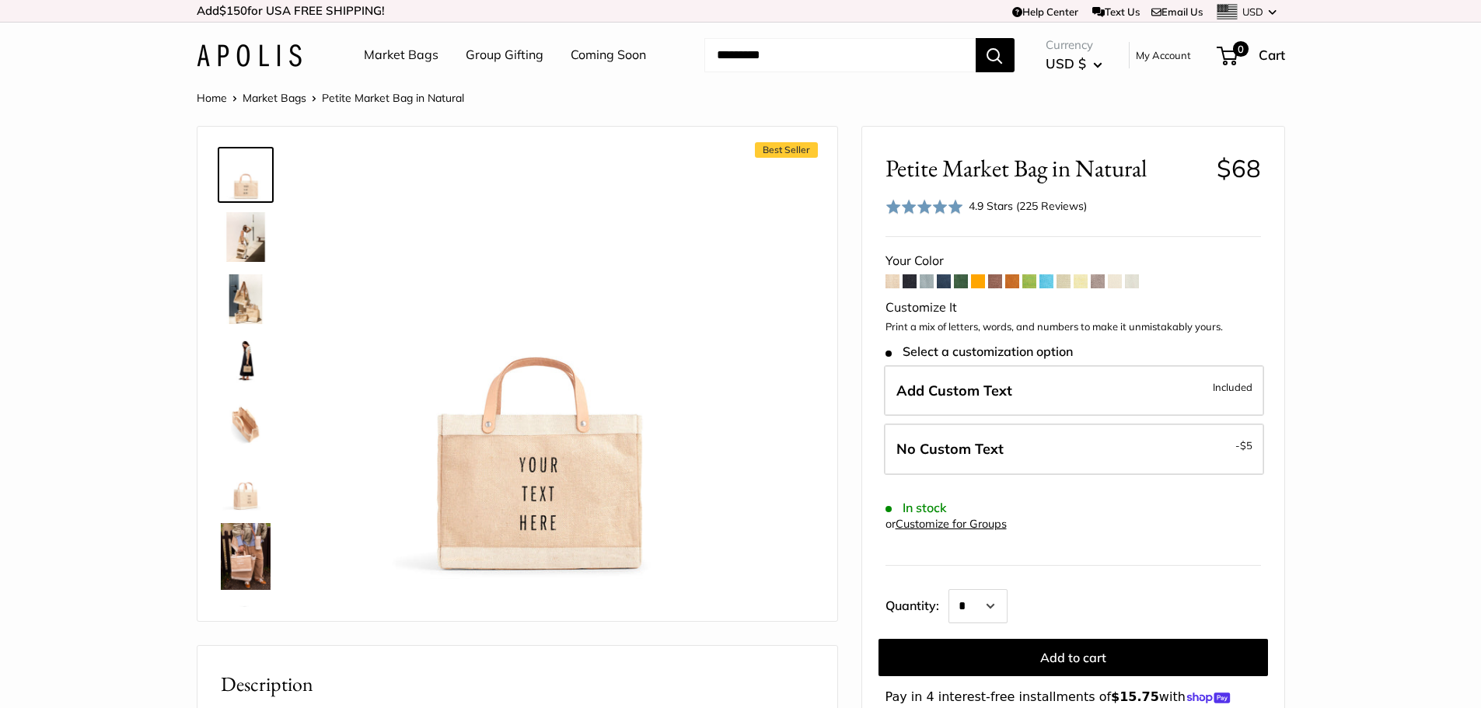
click at [258, 371] on img at bounding box center [246, 362] width 50 height 50
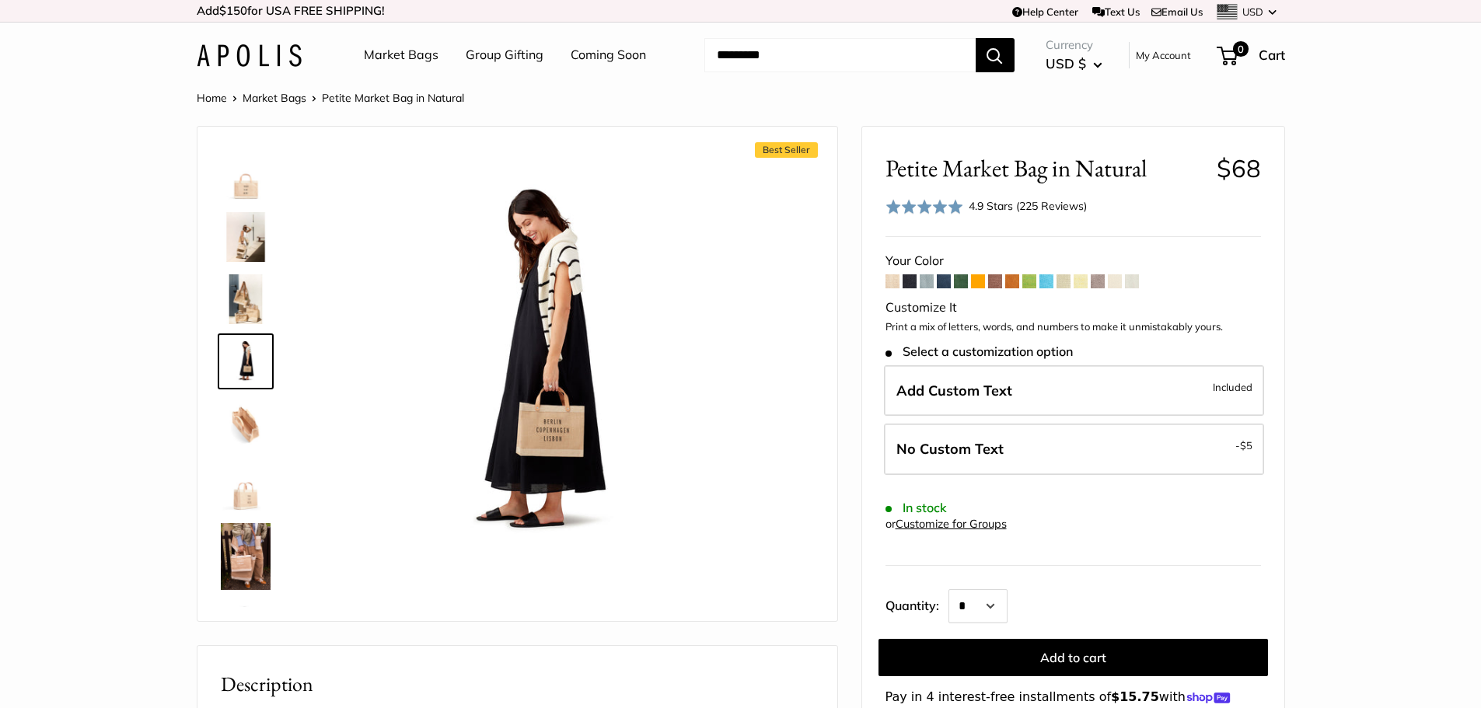
click at [237, 504] on img at bounding box center [246, 486] width 50 height 50
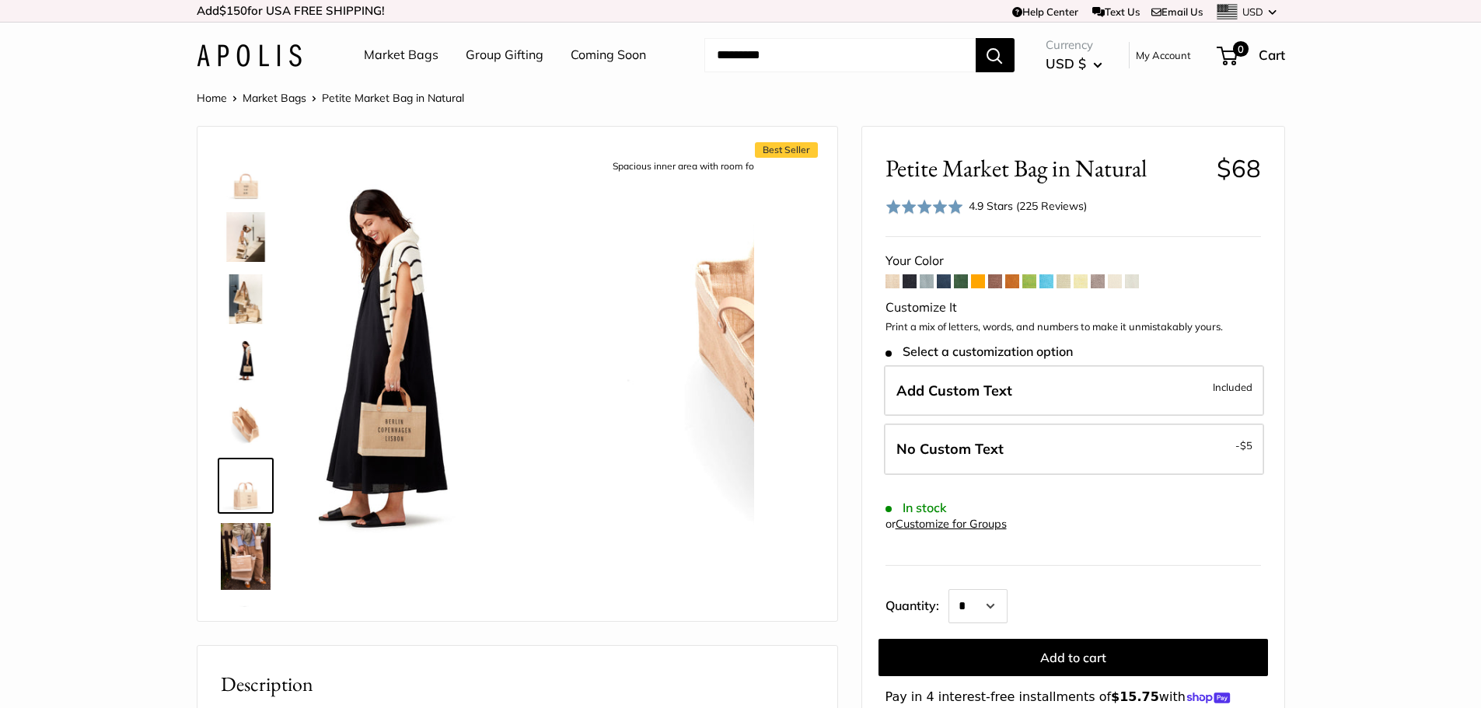
scroll to position [110, 0]
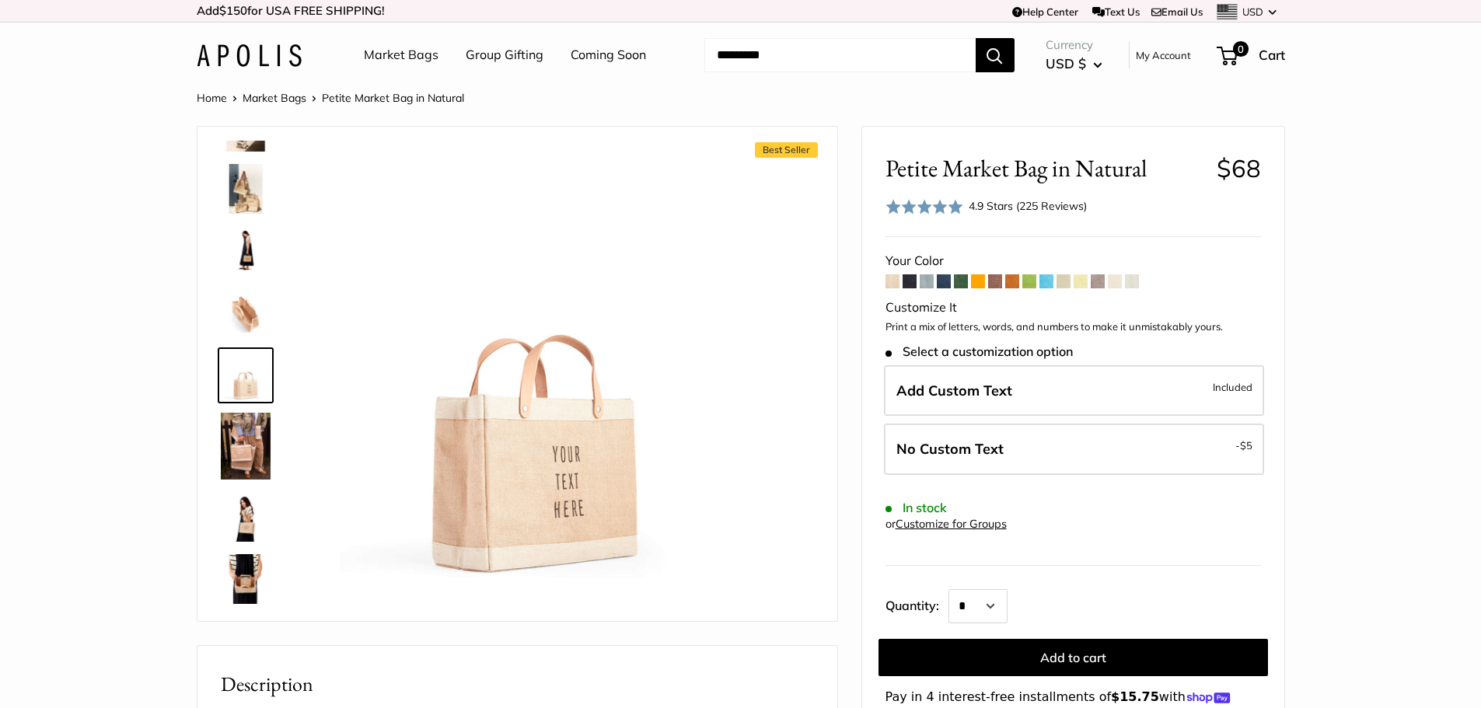
click at [235, 558] on img at bounding box center [246, 579] width 50 height 50
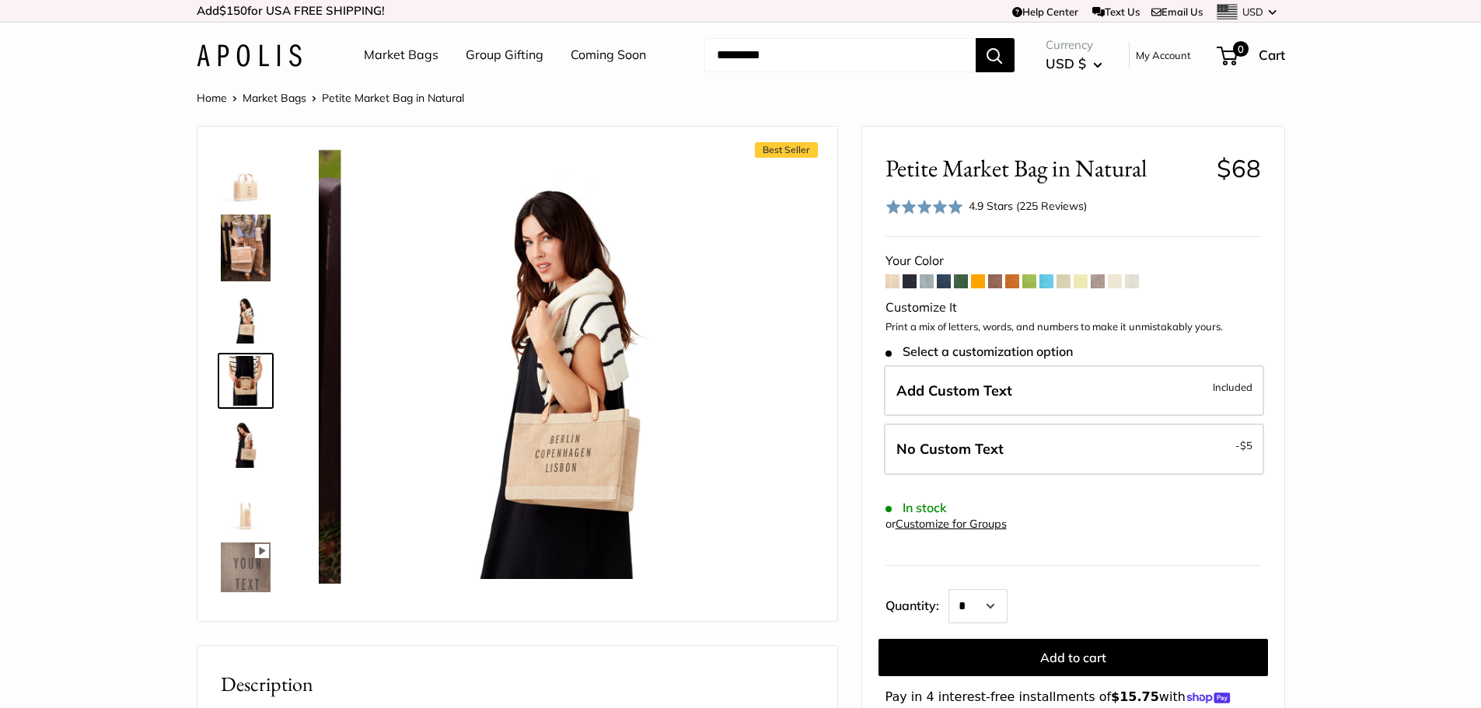
scroll to position [314, 0]
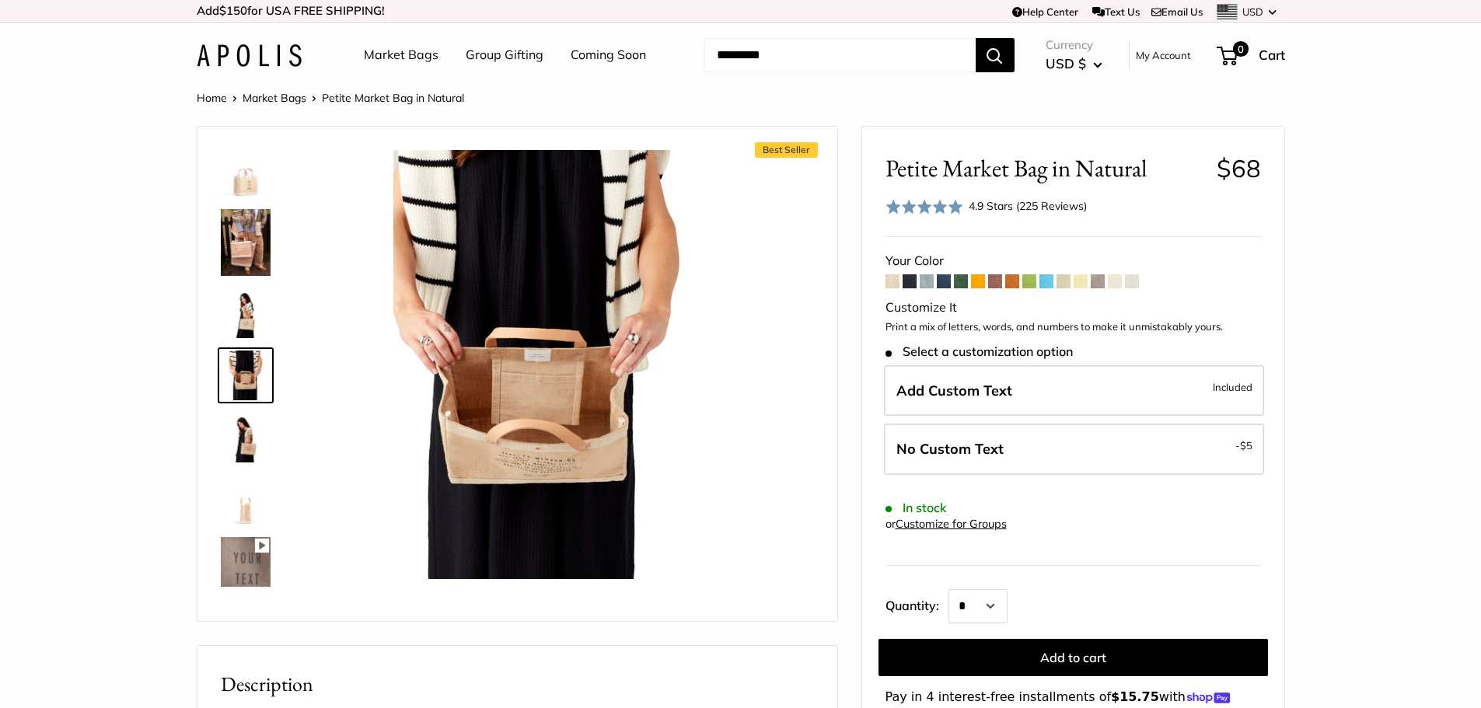
click at [1130, 285] on span at bounding box center [1132, 281] width 14 height 14
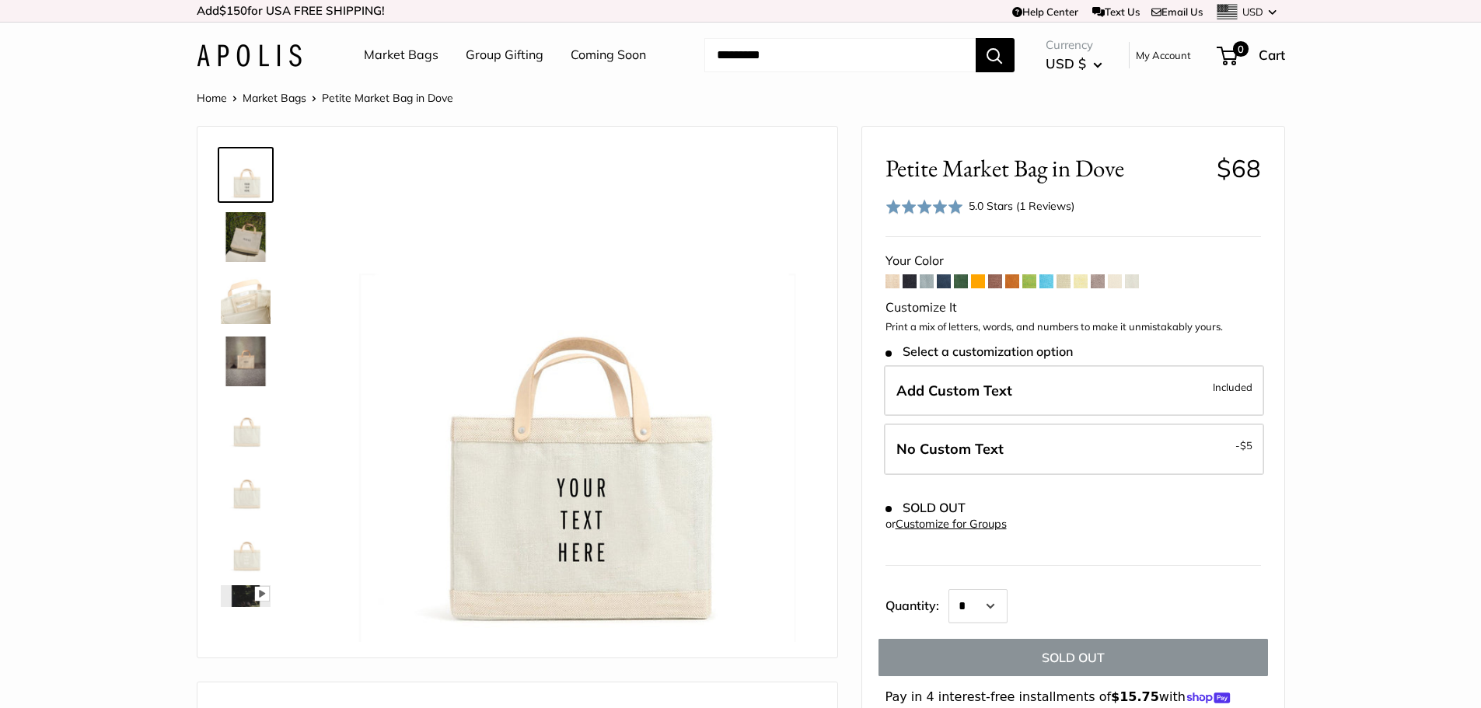
click at [1116, 278] on span at bounding box center [1115, 281] width 14 height 14
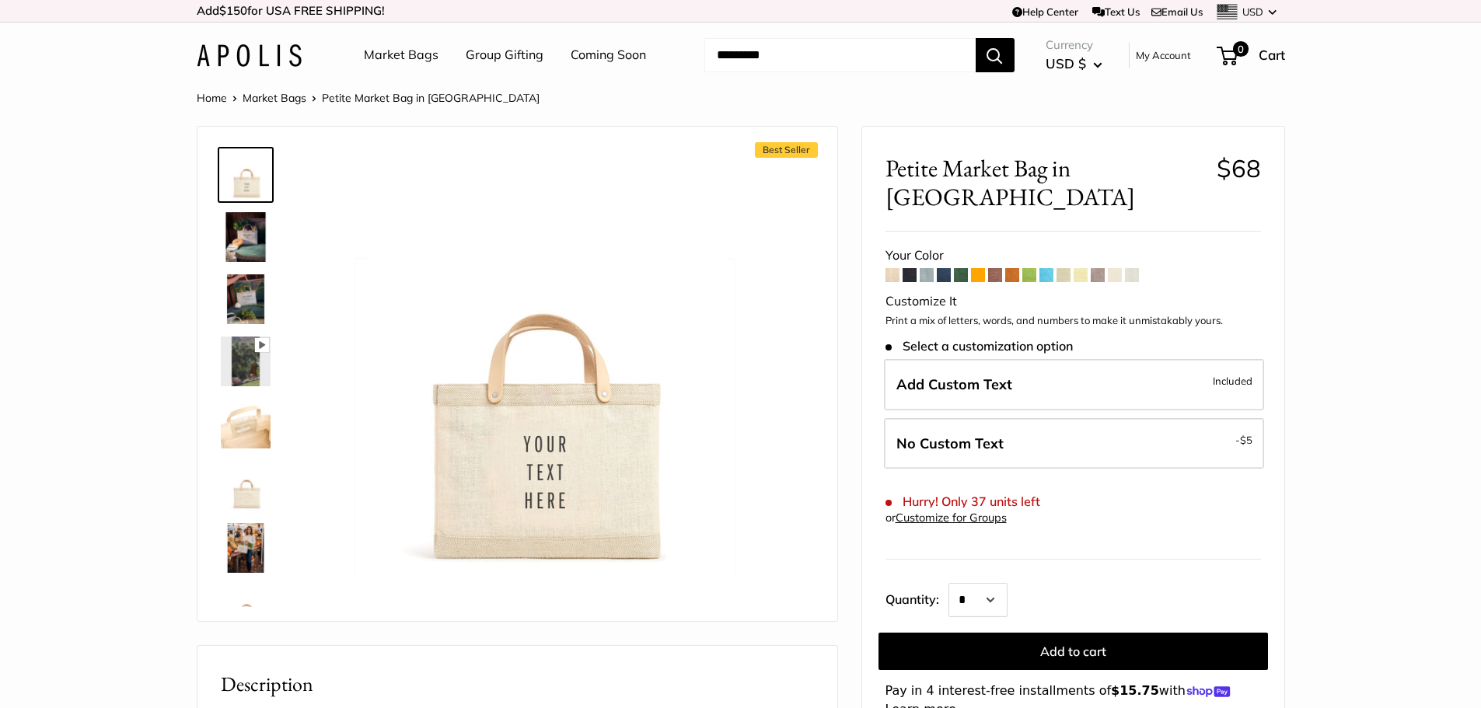
click at [253, 497] on img at bounding box center [246, 486] width 50 height 50
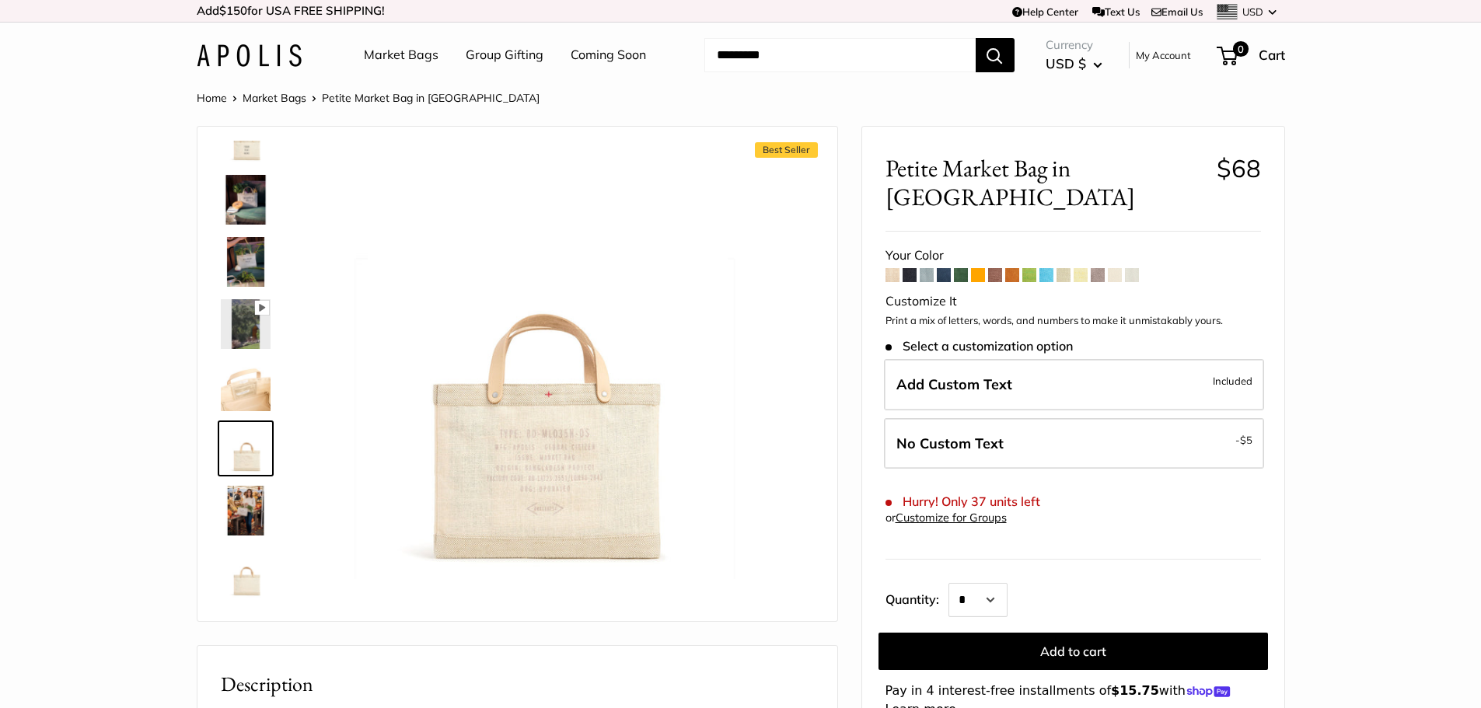
click at [237, 401] on img at bounding box center [246, 387] width 50 height 50
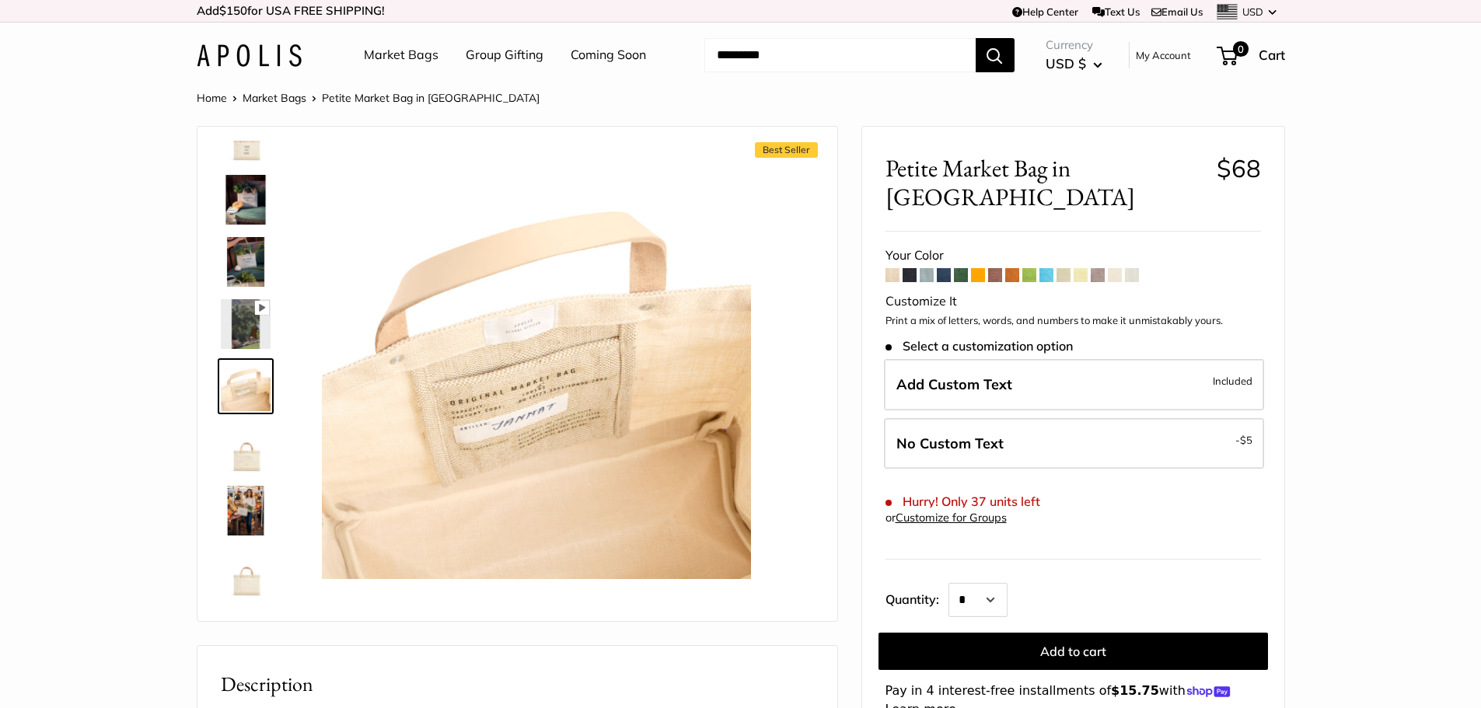
click at [249, 139] on div "Best Seller Pause Play % buffered 00:00 Unmute Mute Exit fullscreen Enter fulls…" at bounding box center [517, 374] width 640 height 494
click at [249, 140] on div "Best Seller Pause Play % buffered 00:00 Unmute Mute Exit fullscreen Enter fulls…" at bounding box center [517, 374] width 640 height 494
click at [247, 148] on img at bounding box center [246, 138] width 50 height 50
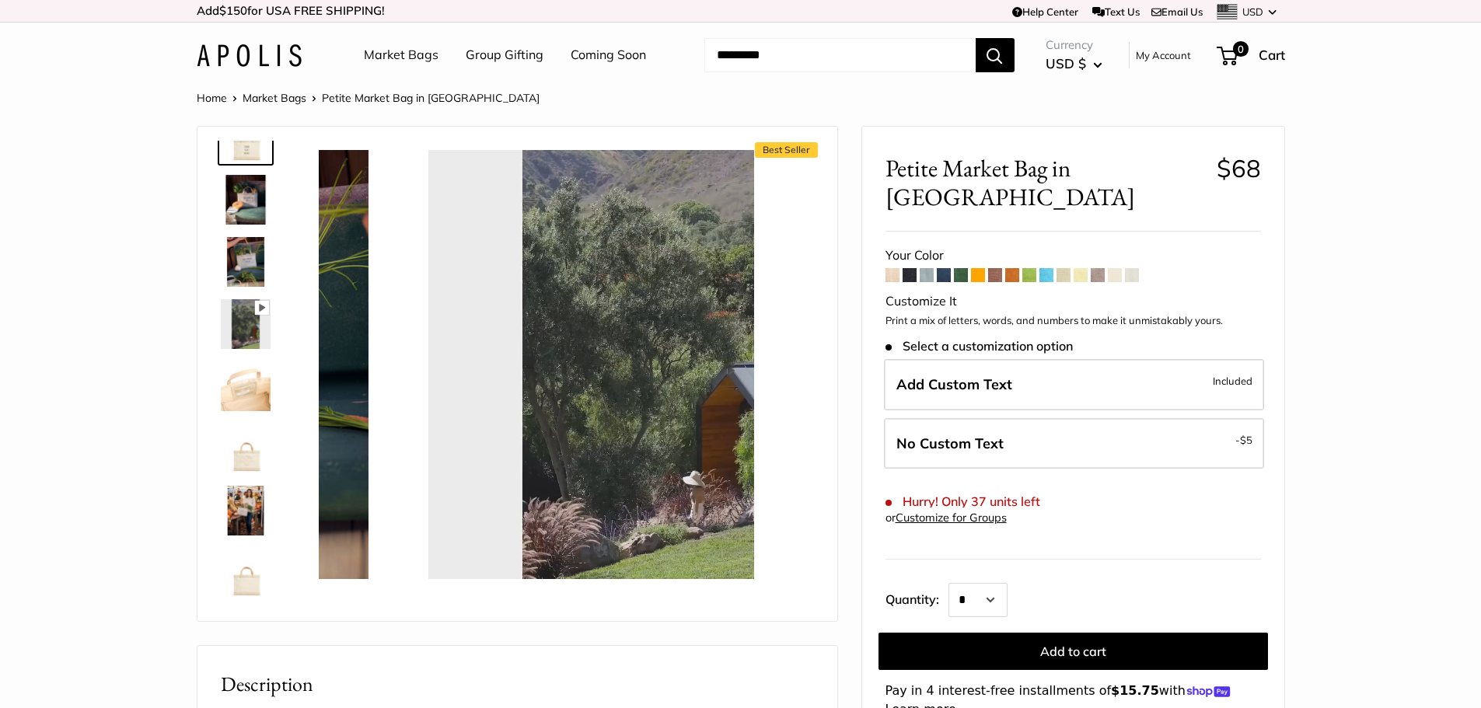
scroll to position [0, 0]
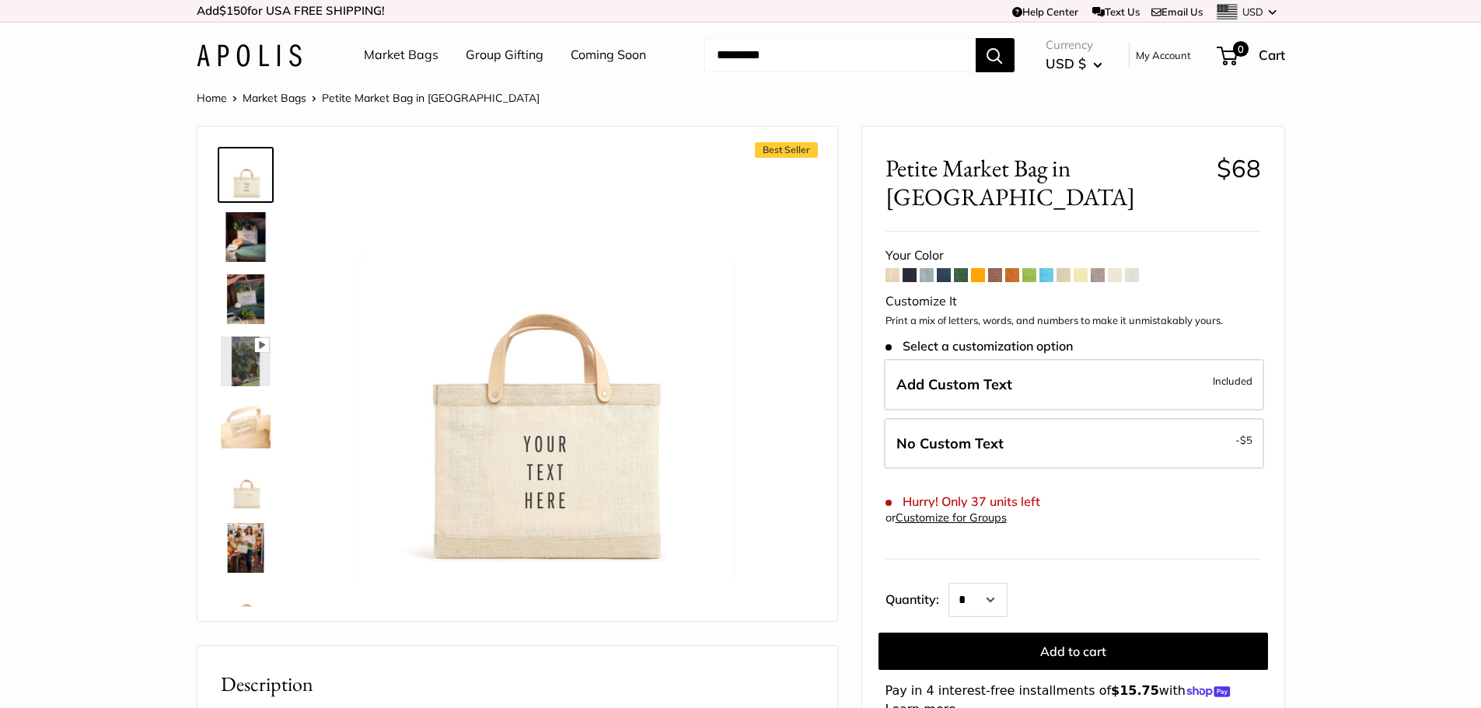
click at [237, 499] on img at bounding box center [246, 486] width 50 height 50
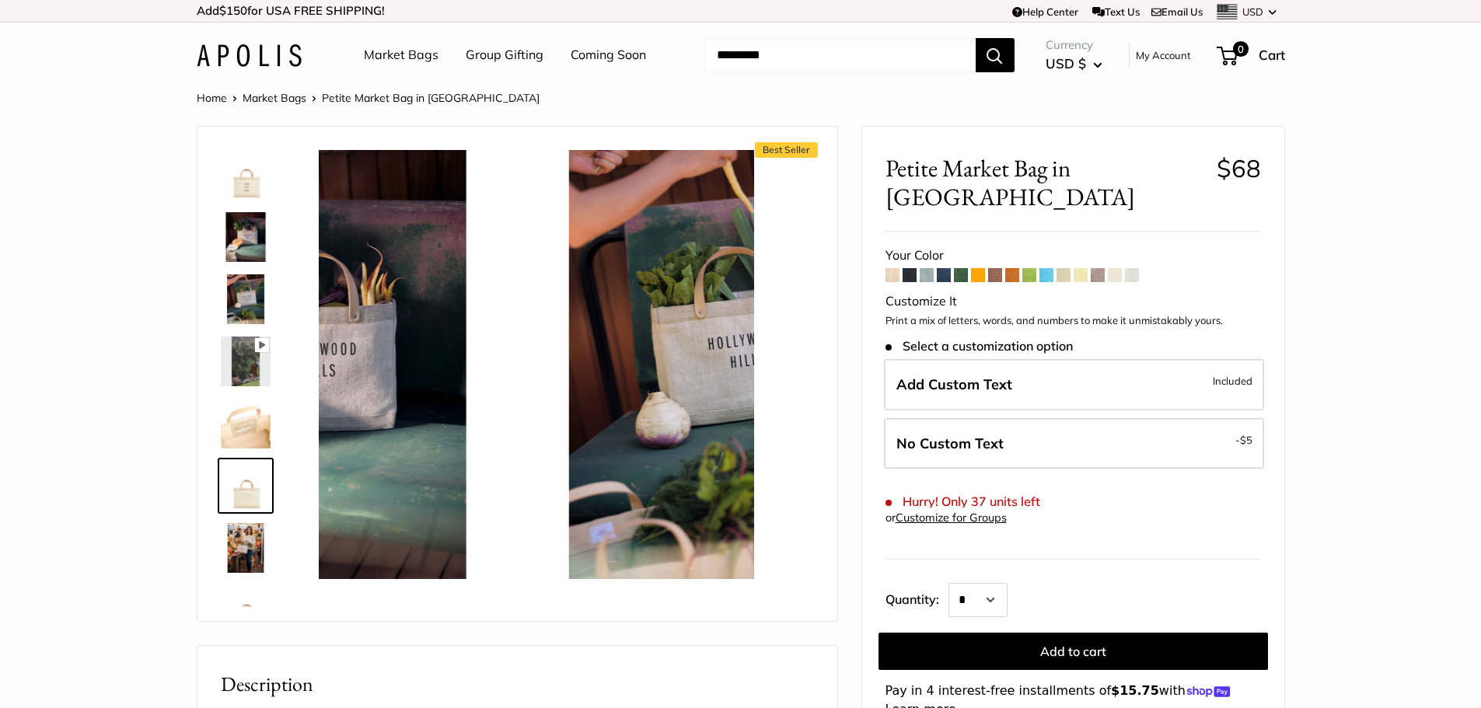
scroll to position [37, 0]
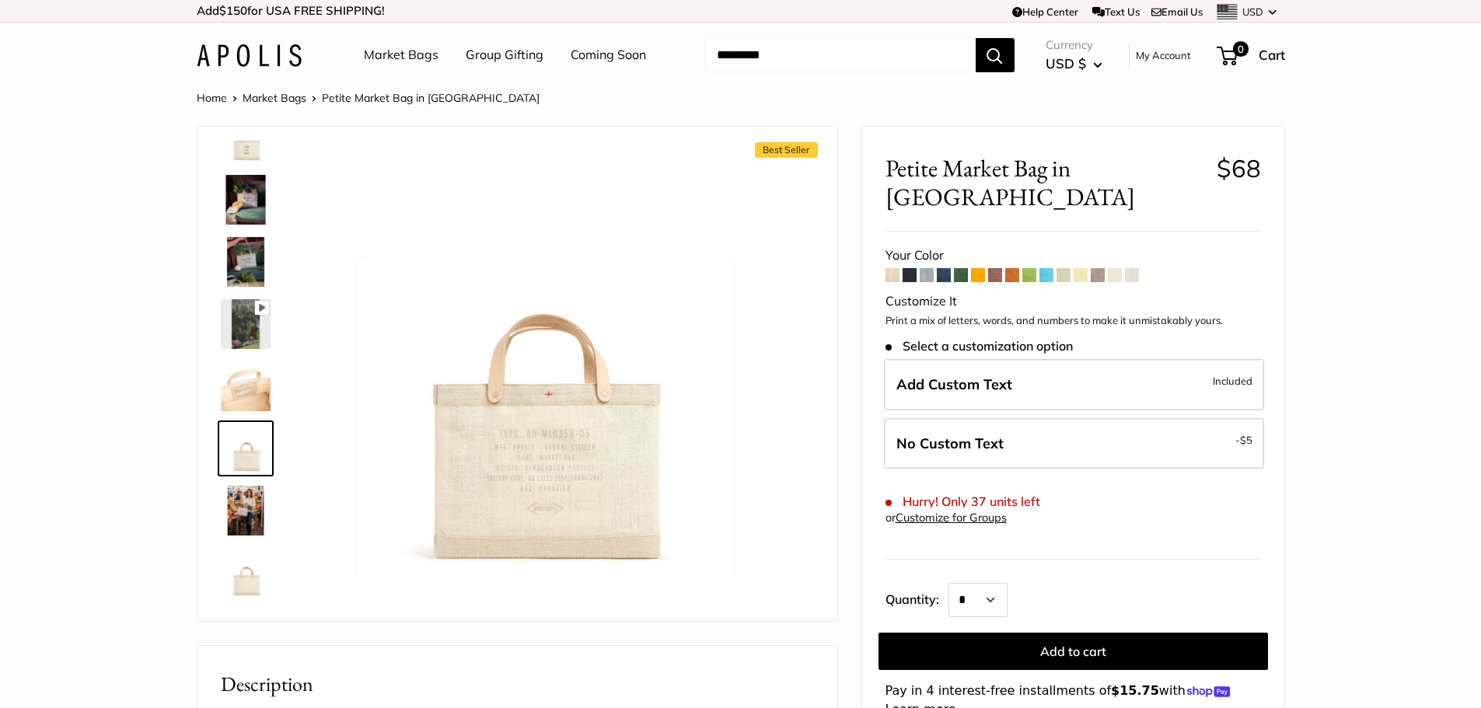
click at [237, 508] on img at bounding box center [246, 511] width 50 height 50
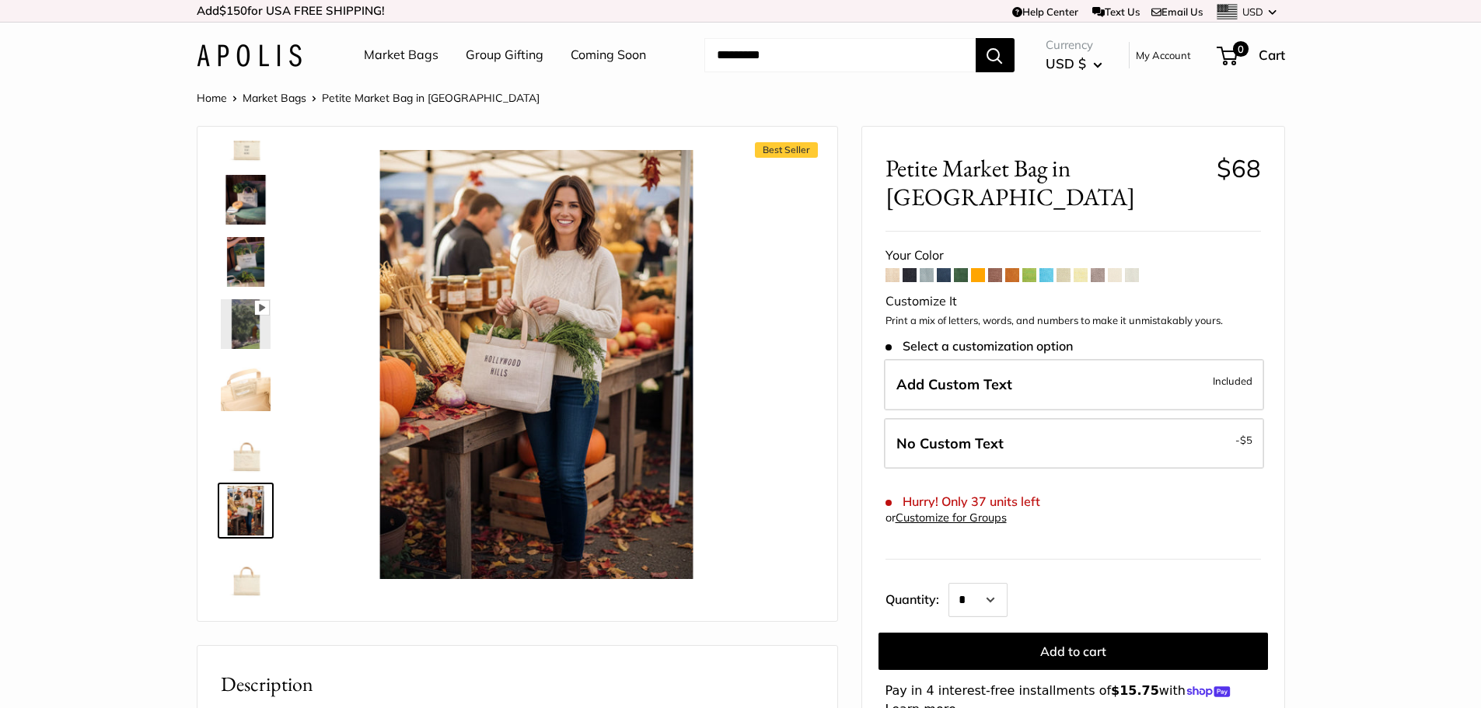
click at [959, 268] on span at bounding box center [961, 275] width 14 height 14
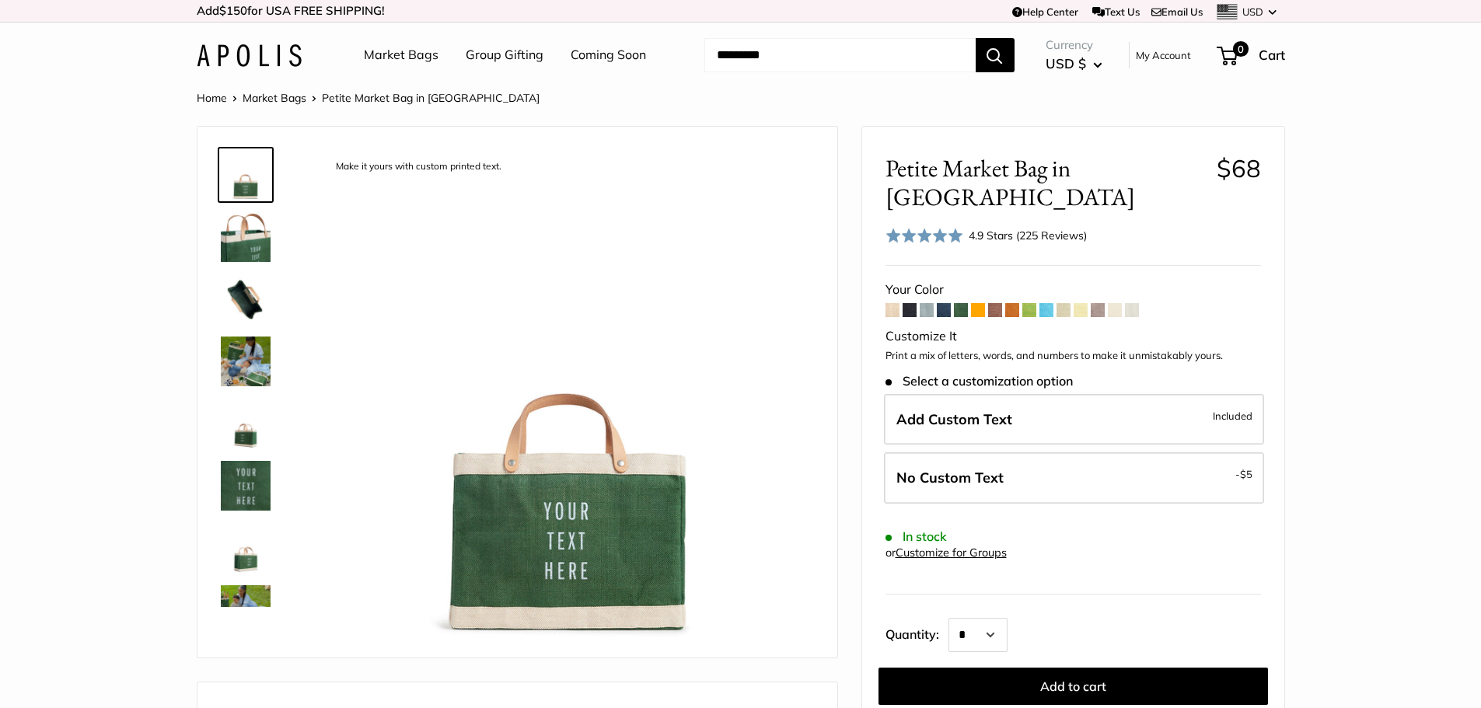
click at [243, 243] on img at bounding box center [246, 237] width 50 height 50
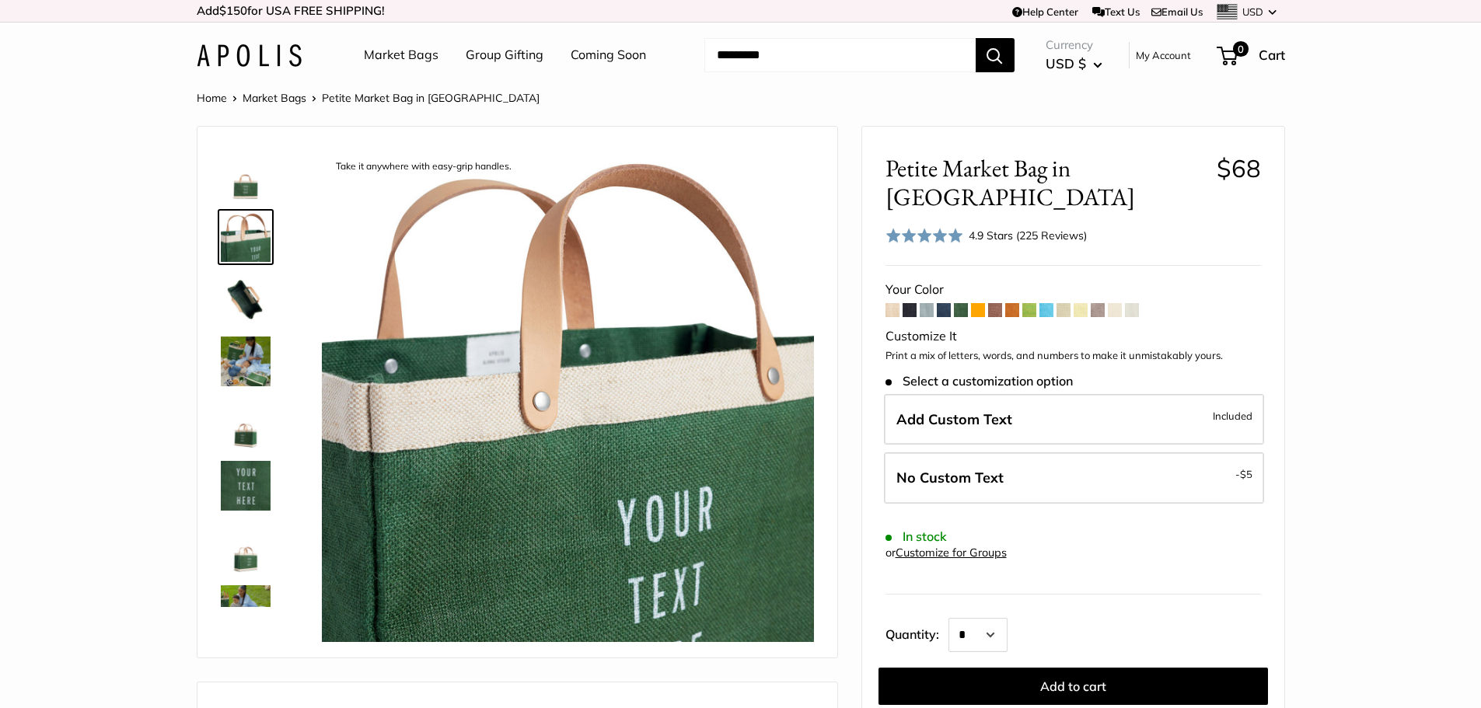
click at [243, 179] on img at bounding box center [246, 175] width 50 height 50
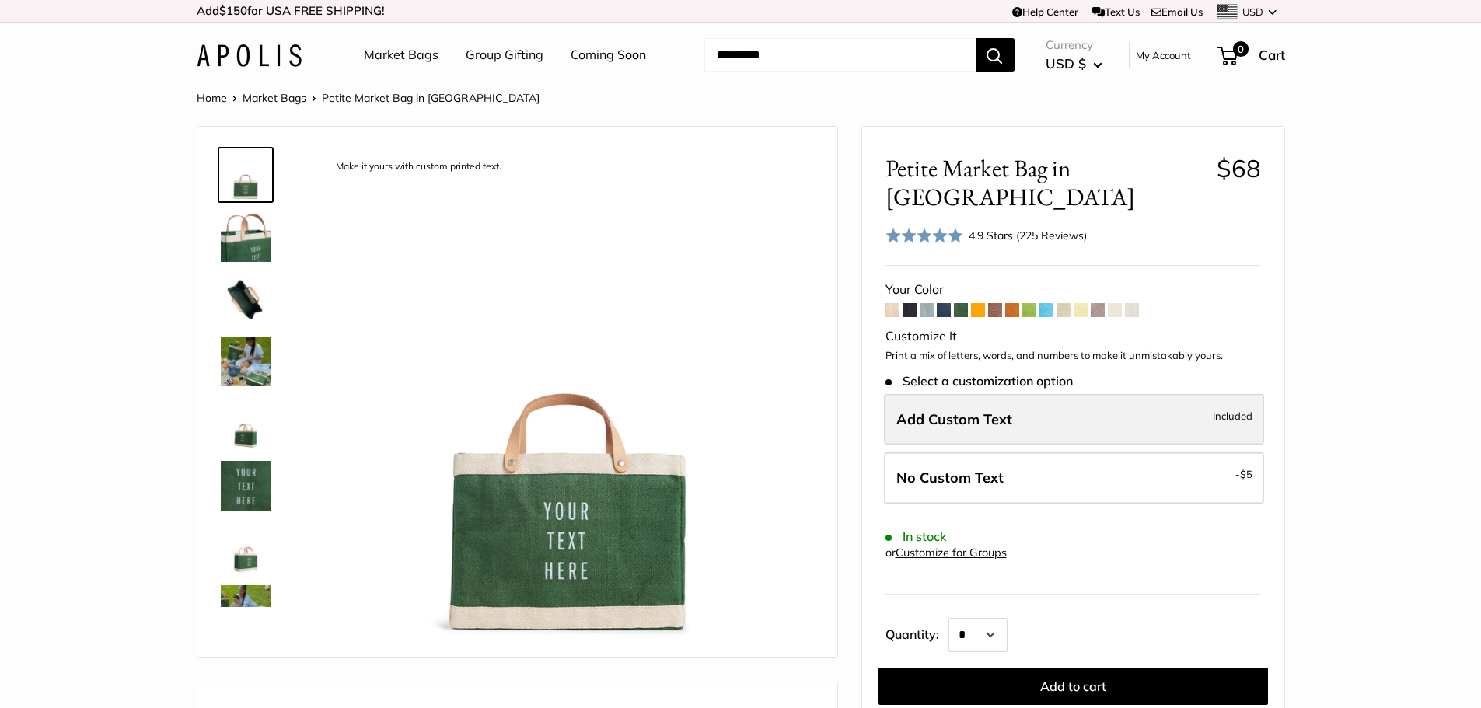
click at [1046, 394] on label "Add Custom Text Included" at bounding box center [1074, 419] width 380 height 51
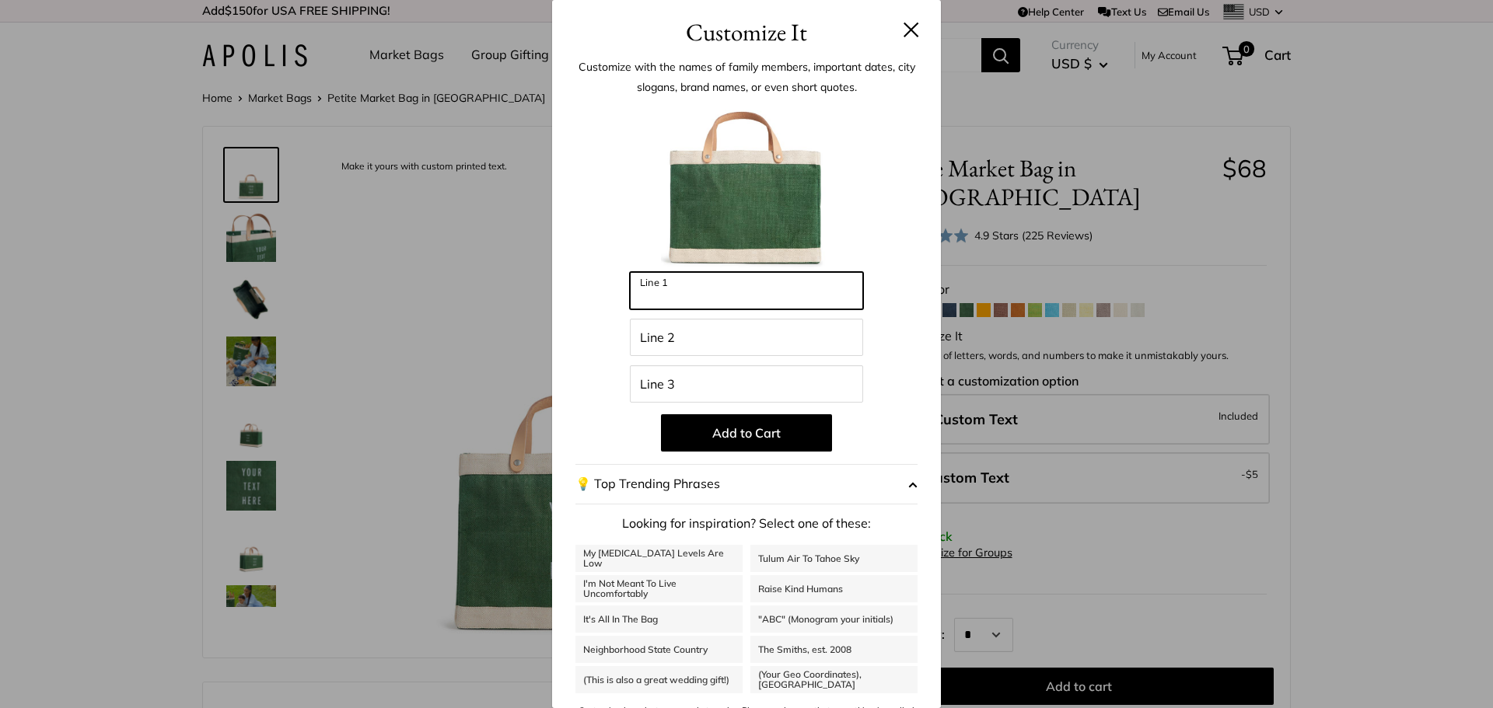
click at [756, 288] on input "Line 1" at bounding box center [746, 290] width 233 height 37
type input "********"
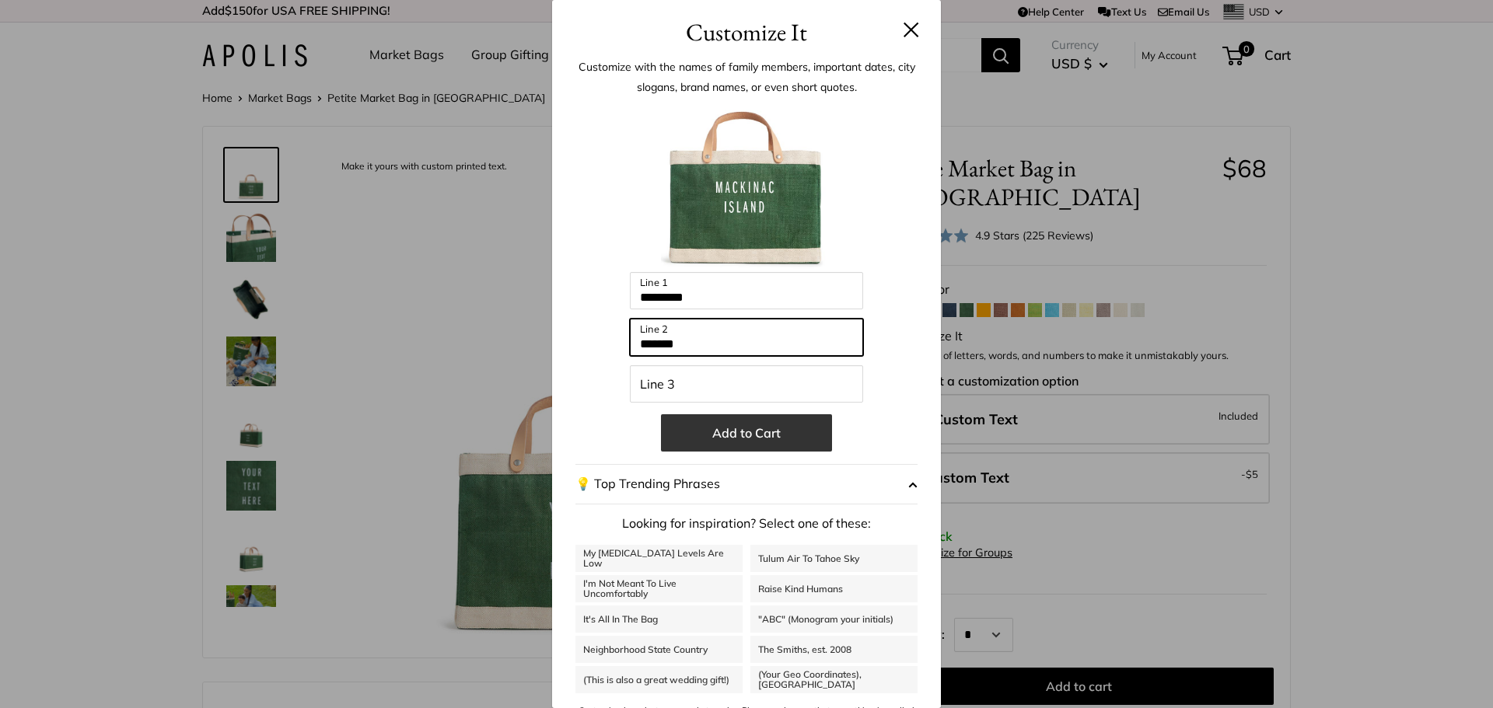
type input "******"
click at [732, 434] on button "Add to Cart" at bounding box center [746, 432] width 171 height 37
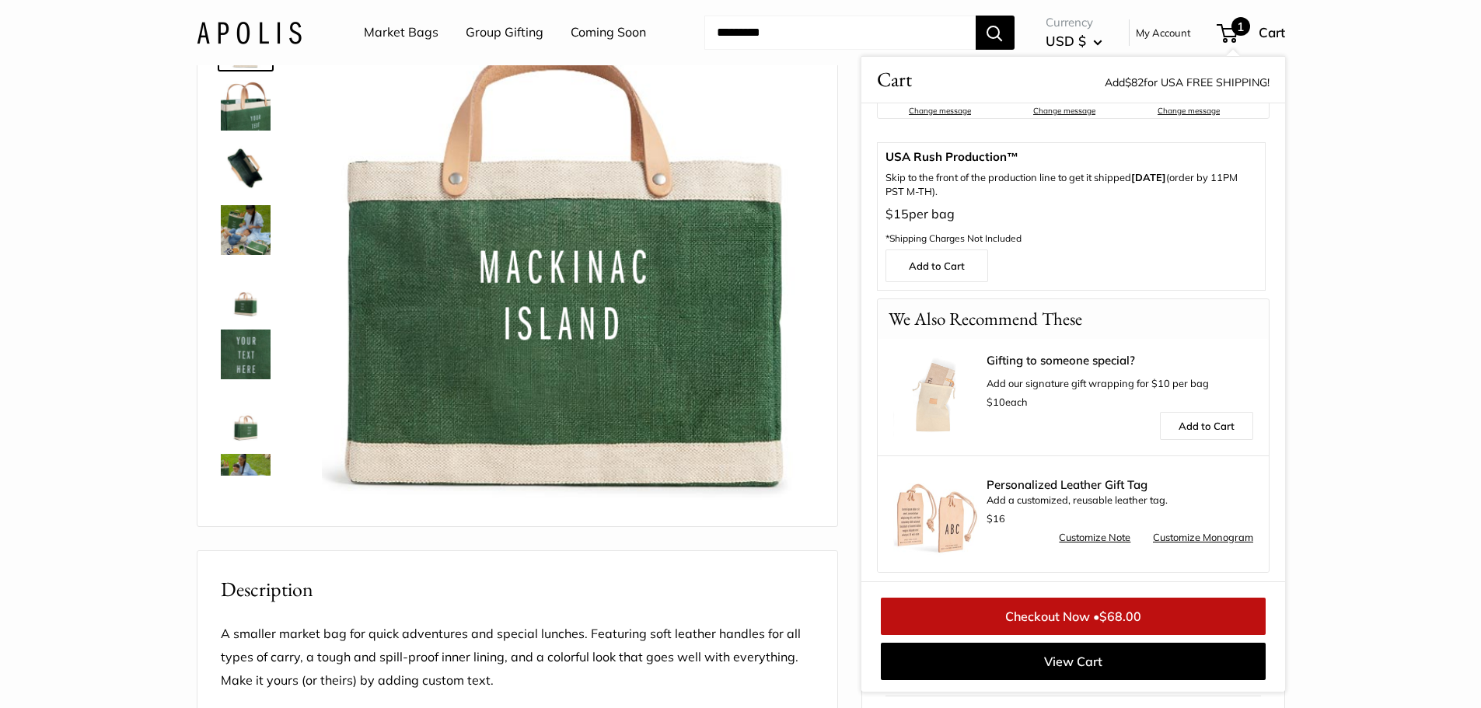
scroll to position [377, 0]
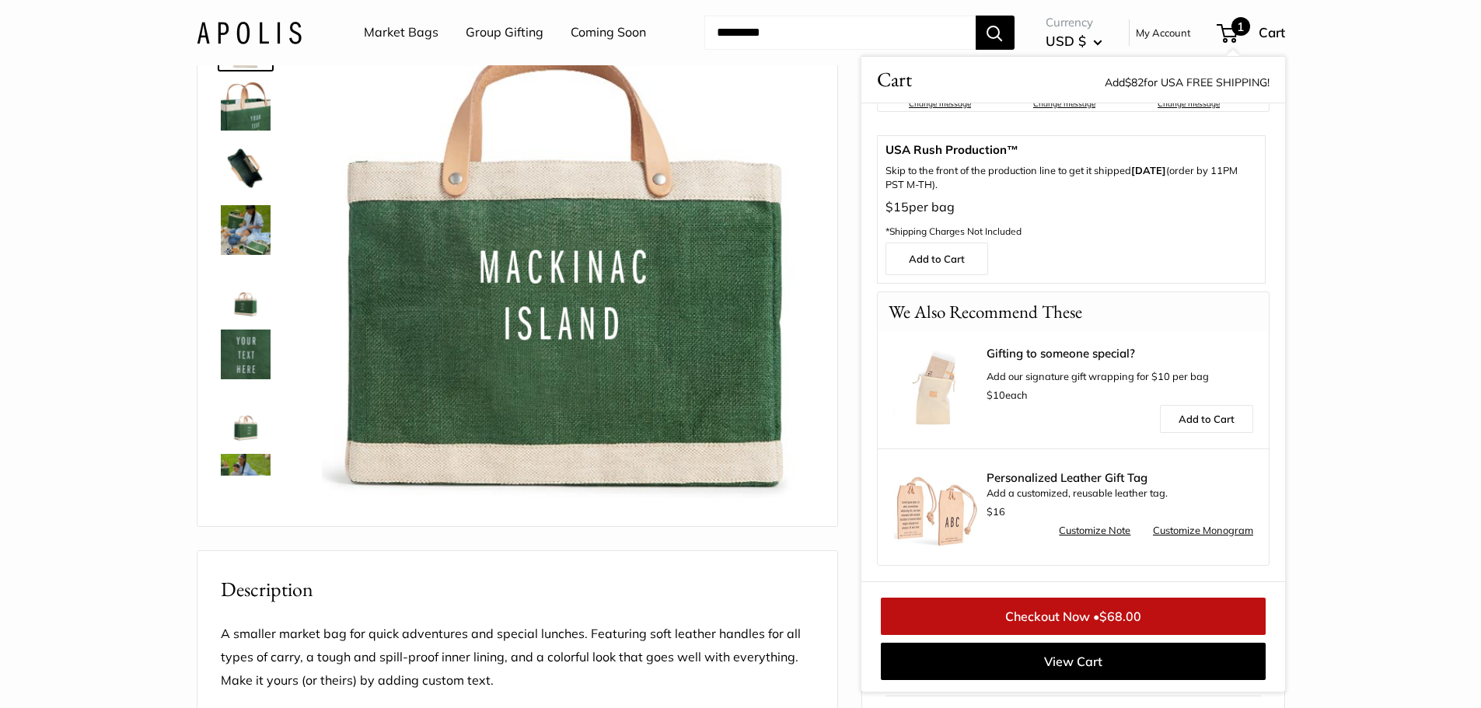
click at [1055, 620] on link "Checkout Now • $68.00" at bounding box center [1073, 616] width 385 height 37
